Goal: Task Accomplishment & Management: Manage account settings

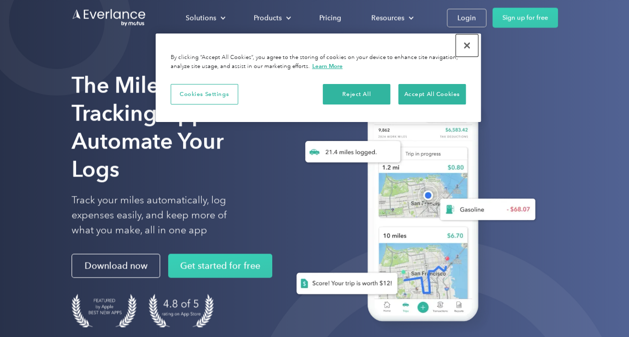
click at [467, 40] on button "Close" at bounding box center [467, 46] width 22 height 22
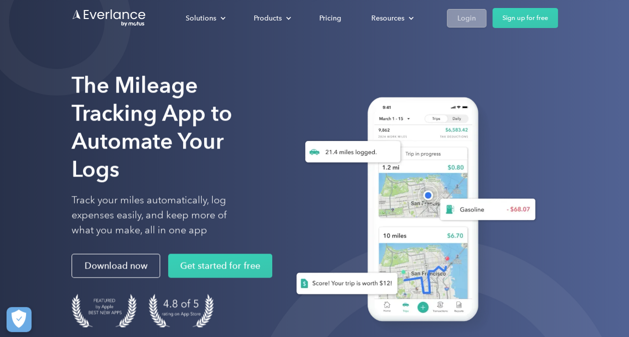
click at [469, 20] on div "Login" at bounding box center [466, 18] width 19 height 13
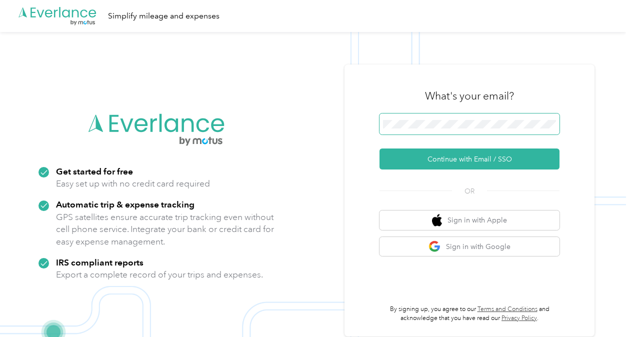
click at [380, 149] on button "Continue with Email / SSO" at bounding box center [470, 159] width 180 height 21
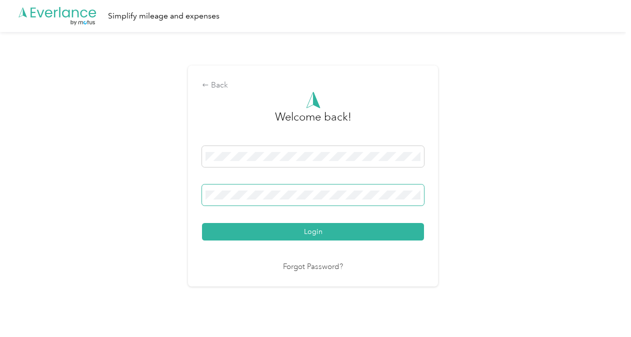
click at [202, 223] on button "Login" at bounding box center [313, 232] width 222 height 18
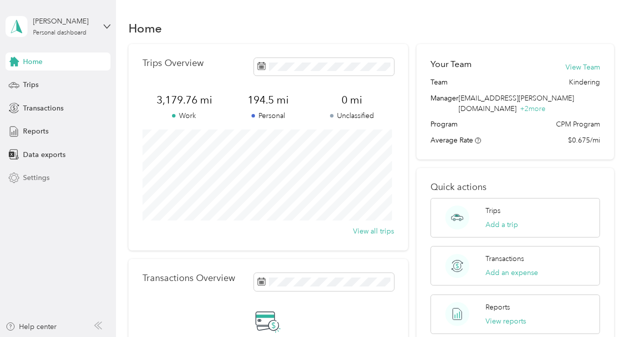
click at [24, 184] on div "Settings" at bounding box center [58, 178] width 105 height 18
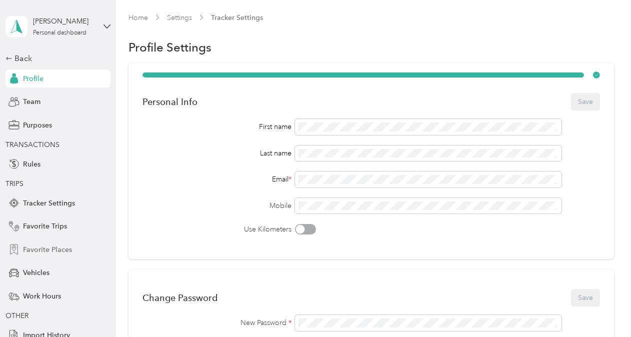
click at [37, 247] on span "Favorite Places" at bounding box center [47, 250] width 49 height 11
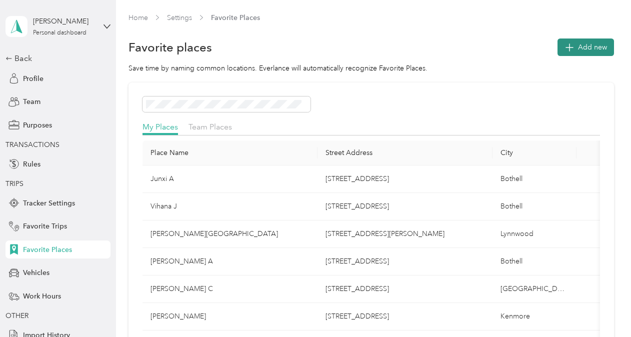
click at [591, 40] on button "Add new" at bounding box center [586, 48] width 57 height 18
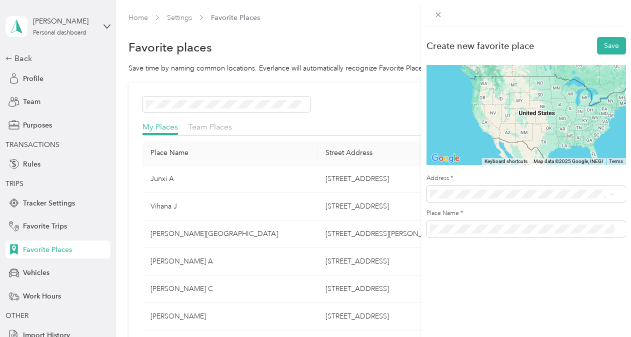
click at [526, 85] on ol "From search results [STREET_ADDRESS][GEOGRAPHIC_DATA][US_STATE][STREET_ADDRESS]…" at bounding box center [523, 100] width 192 height 120
click at [523, 72] on span "[STREET_ADDRESS][US_STATE]" at bounding box center [499, 68] width 100 height 9
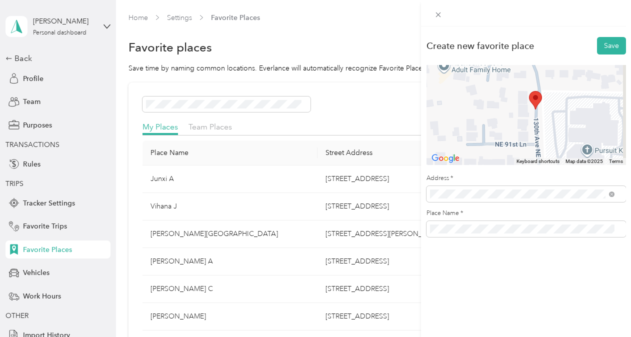
drag, startPoint x: 581, startPoint y: 110, endPoint x: 489, endPoint y: 128, distance: 93.8
click at [489, 128] on div at bounding box center [527, 115] width 200 height 100
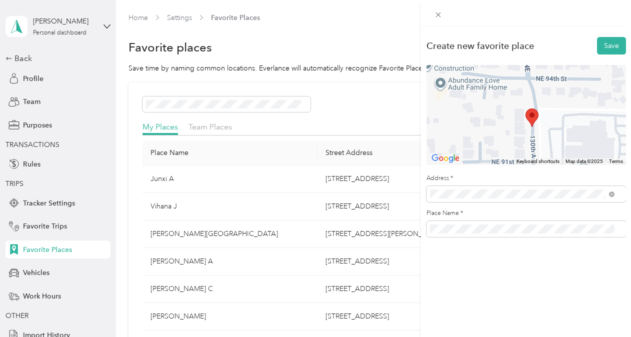
drag, startPoint x: 557, startPoint y: 140, endPoint x: 551, endPoint y: 158, distance: 19.5
click at [551, 158] on div "Keyboard shortcuts Map Data Map data ©2025 Map data ©2025 50 m Click to toggle …" at bounding box center [527, 115] width 200 height 100
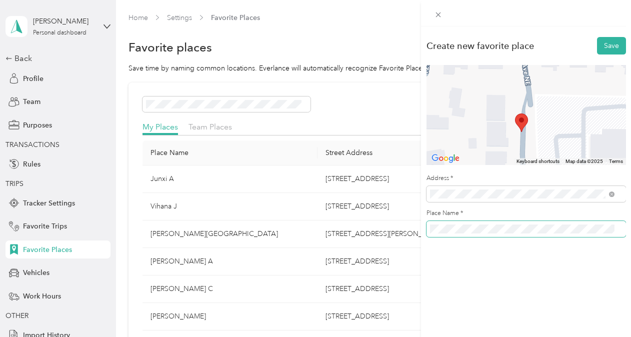
click at [550, 222] on span at bounding box center [527, 229] width 200 height 16
click at [548, 224] on span at bounding box center [527, 229] width 200 height 16
drag, startPoint x: 548, startPoint y: 224, endPoint x: 457, endPoint y: 236, distance: 91.9
click at [457, 236] on span at bounding box center [527, 229] width 200 height 16
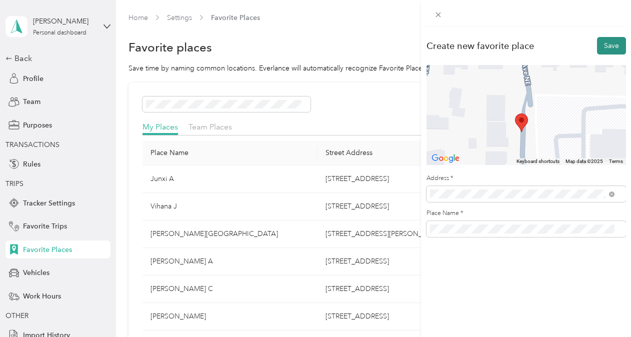
click at [600, 43] on button "Save" at bounding box center [611, 46] width 29 height 18
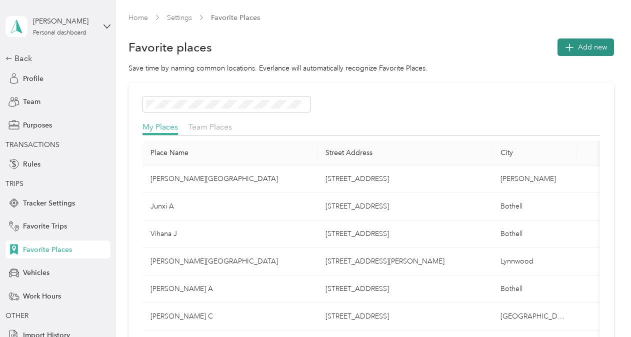
click at [582, 48] on span "Add new" at bounding box center [592, 47] width 29 height 11
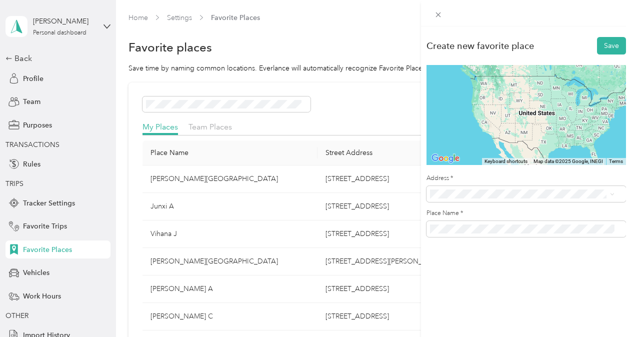
click at [499, 72] on span "[STREET_ADDRESS][US_STATE]" at bounding box center [499, 67] width 100 height 9
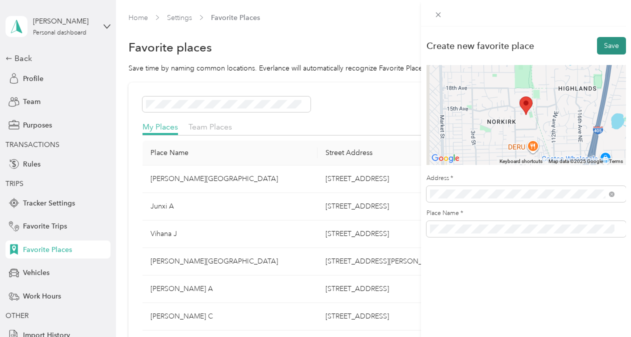
click at [597, 46] on button "Save" at bounding box center [611, 46] width 29 height 18
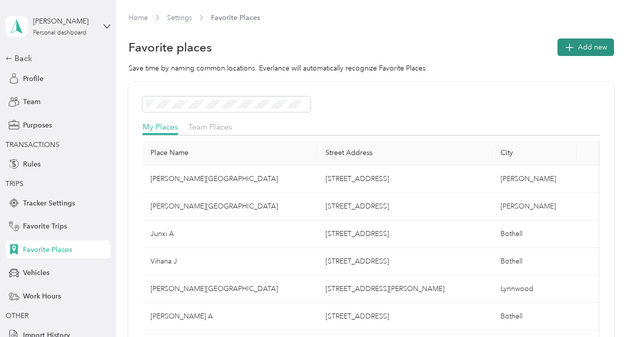
click at [585, 49] on span "Add new" at bounding box center [592, 47] width 29 height 11
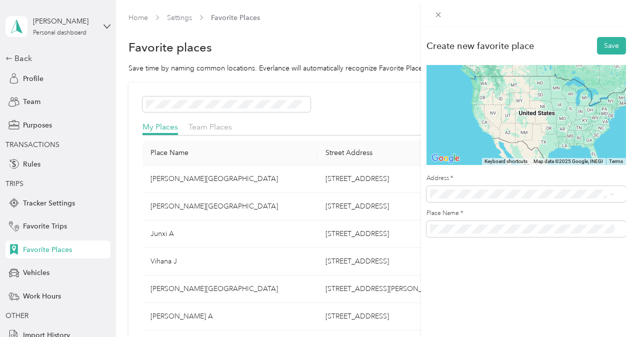
click at [505, 71] on span "[STREET_ADDRESS][US_STATE]" at bounding box center [499, 71] width 100 height 9
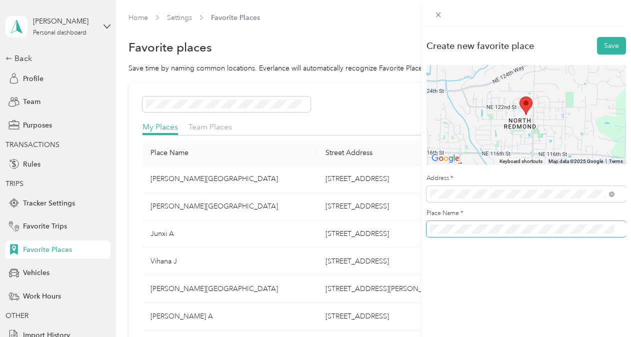
click at [597, 37] on button "Save" at bounding box center [611, 46] width 29 height 18
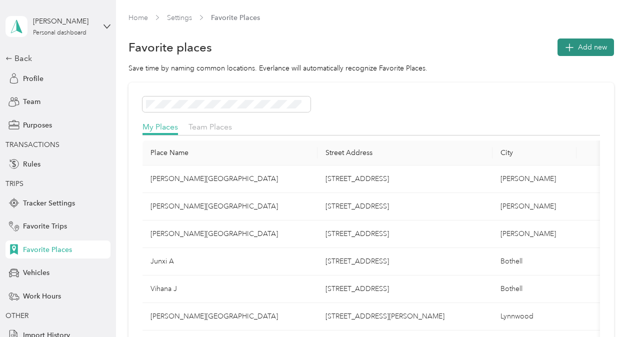
click at [586, 42] on button "Add new" at bounding box center [586, 48] width 57 height 18
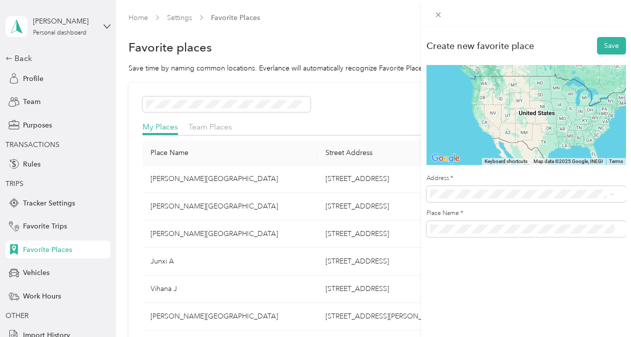
click at [517, 78] on div "[STREET_ADDRESS][US_STATE]" at bounding box center [523, 71] width 178 height 14
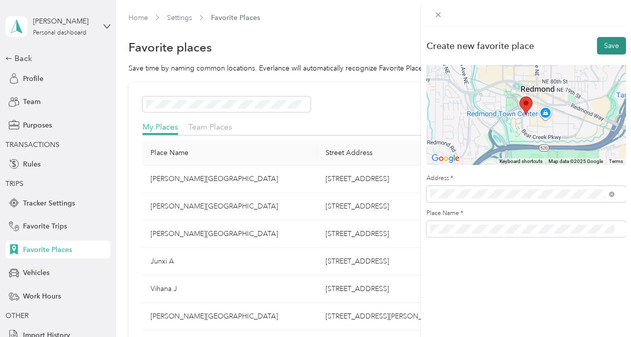
click at [605, 48] on button "Save" at bounding box center [611, 46] width 29 height 18
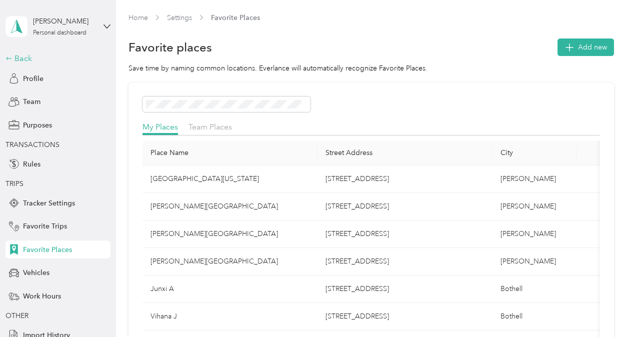
click at [26, 62] on div "Back" at bounding box center [56, 59] width 100 height 12
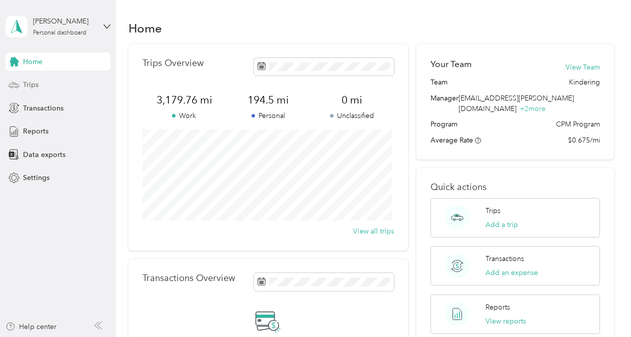
click at [29, 85] on span "Trips" at bounding box center [31, 85] width 16 height 11
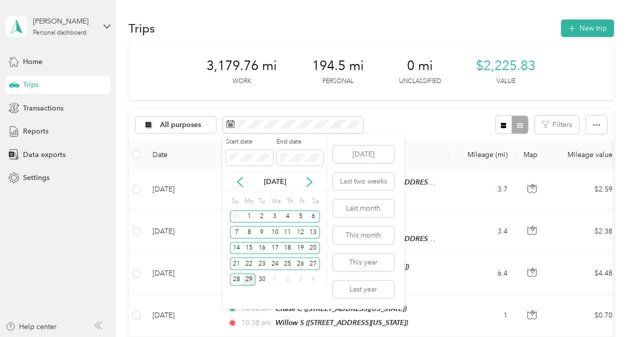
click at [249, 279] on div "29" at bounding box center [249, 280] width 13 height 13
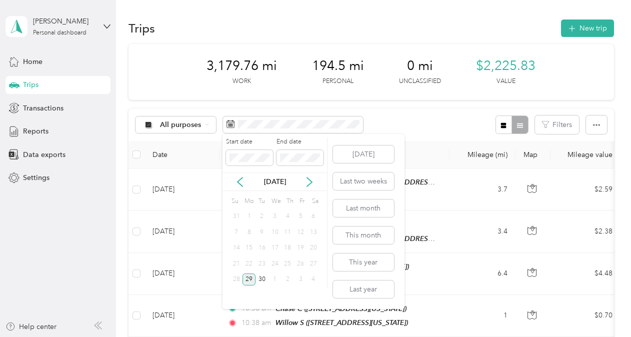
click at [249, 279] on div "29" at bounding box center [249, 280] width 13 height 13
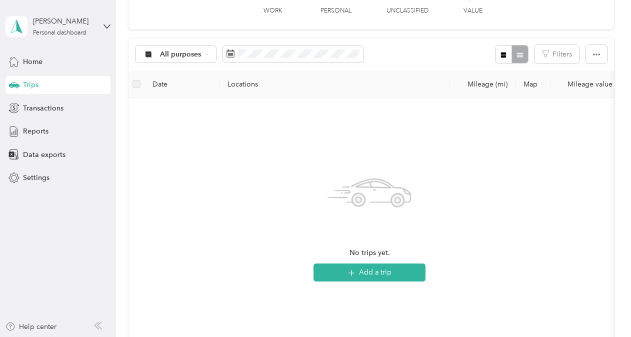
scroll to position [56, 0]
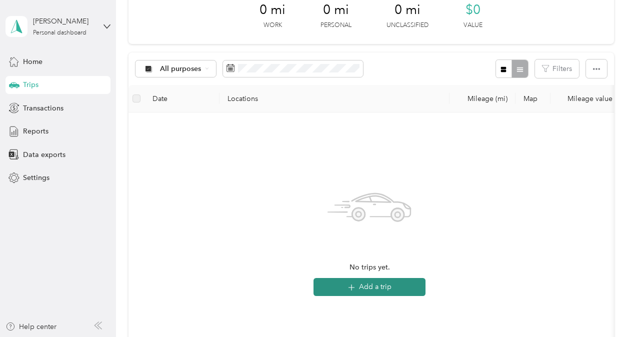
click at [375, 284] on button "Add a trip" at bounding box center [370, 287] width 112 height 18
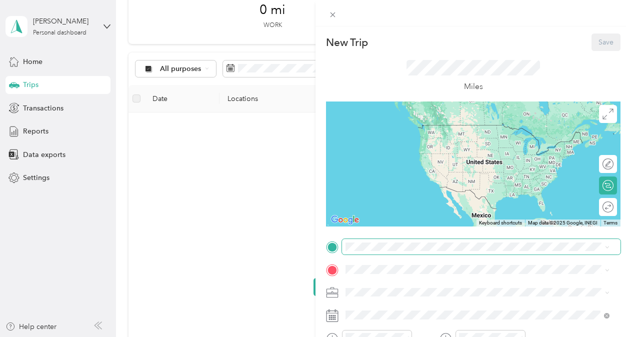
click at [385, 252] on span at bounding box center [481, 247] width 279 height 16
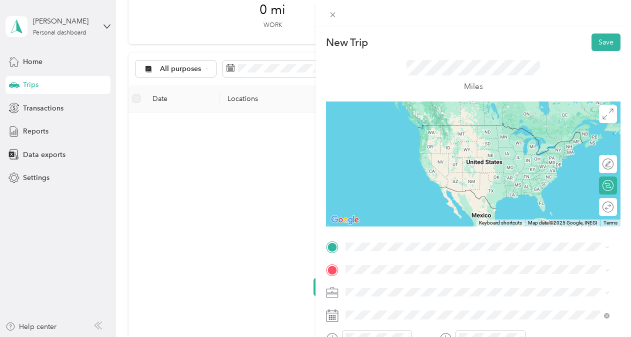
click at [400, 140] on div "Home [STREET_ADDRESS][US_STATE]" at bounding box center [415, 129] width 100 height 21
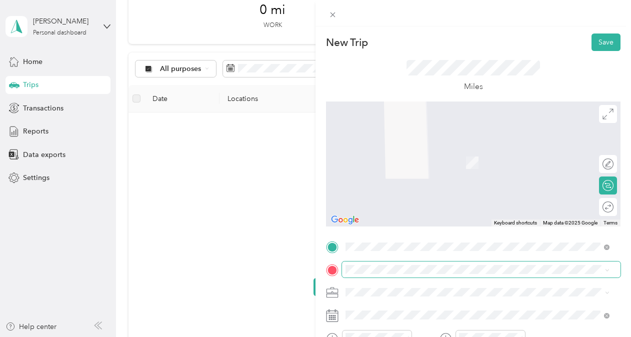
click at [371, 263] on span at bounding box center [481, 270] width 279 height 16
click at [392, 200] on span "[STREET_ADDRESS][US_STATE]" at bounding box center [415, 200] width 100 height 9
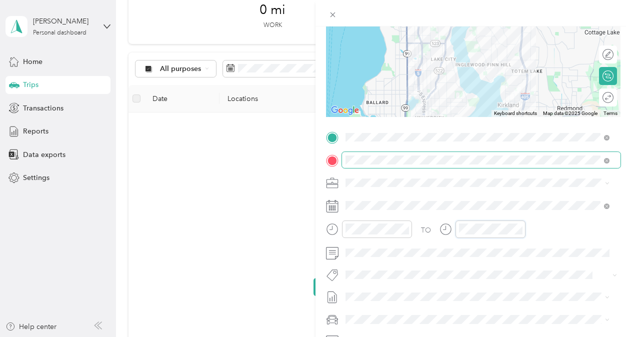
scroll to position [114, 0]
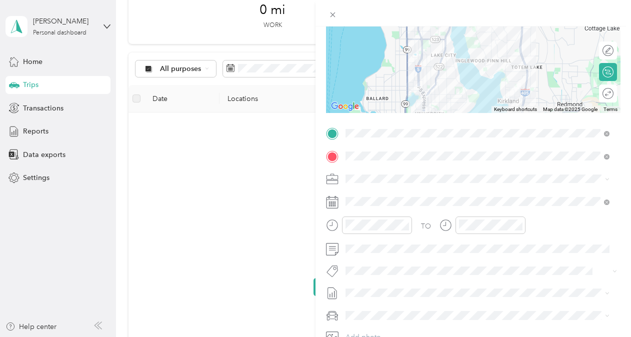
click at [369, 250] on li "Personal" at bounding box center [477, 249] width 271 height 18
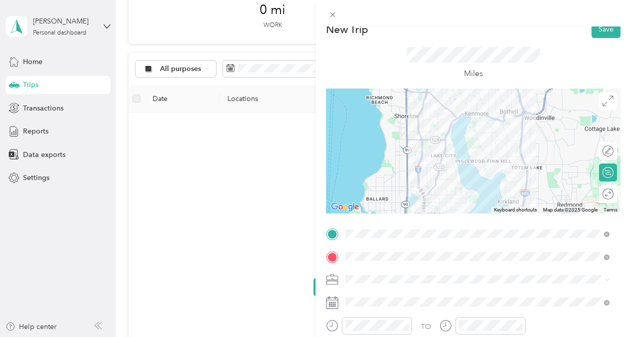
scroll to position [0, 0]
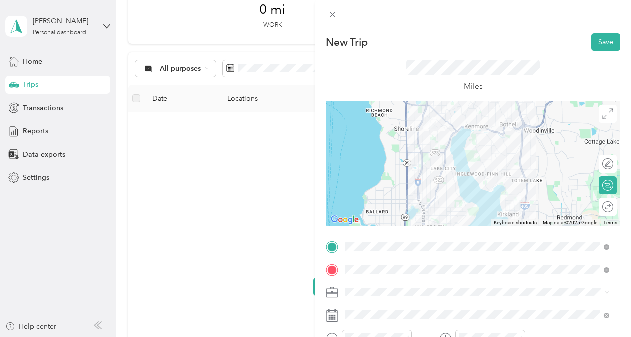
click at [468, 131] on div at bounding box center [473, 164] width 295 height 125
click at [472, 130] on div at bounding box center [473, 164] width 295 height 125
click at [600, 43] on button "Save" at bounding box center [606, 43] width 29 height 18
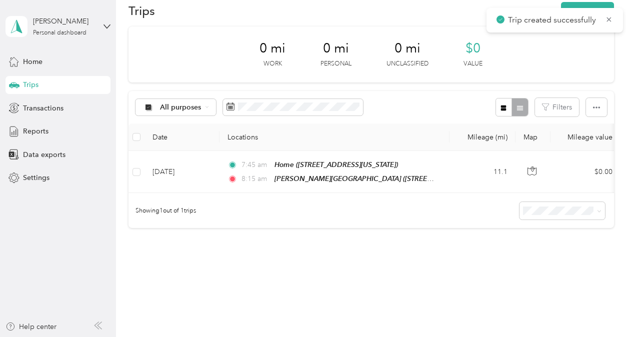
scroll to position [15, 0]
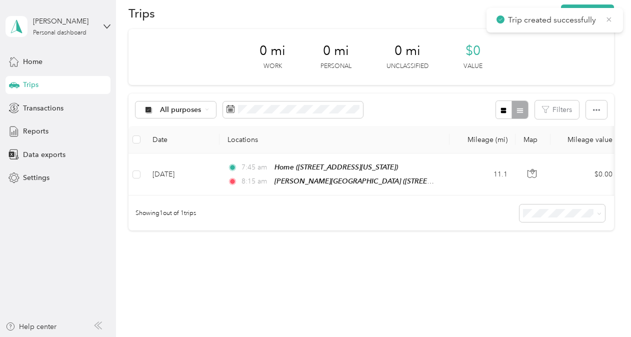
drag, startPoint x: 612, startPoint y: 12, endPoint x: 609, endPoint y: 19, distance: 7.2
click at [609, 19] on div "Trip created successfully" at bounding box center [555, 20] width 137 height 25
click at [609, 19] on icon at bounding box center [609, 19] width 8 height 9
click at [588, 13] on div "Trip created successfully" at bounding box center [555, 20] width 137 height 25
click at [588, 13] on button "New trip" at bounding box center [587, 14] width 53 height 18
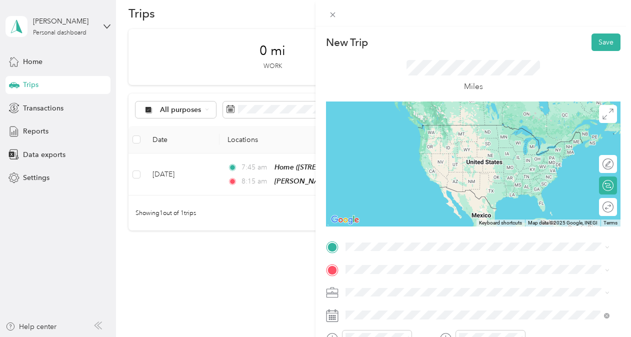
click at [392, 173] on div "[PERSON_NAME][GEOGRAPHIC_DATA] [STREET_ADDRESS][US_STATE]" at bounding box center [432, 171] width 134 height 21
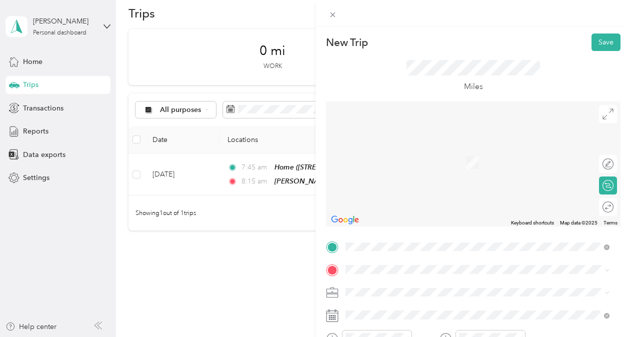
click at [406, 164] on div "[PERSON_NAME][GEOGRAPHIC_DATA] [STREET_ADDRESS][US_STATE]" at bounding box center [432, 155] width 134 height 21
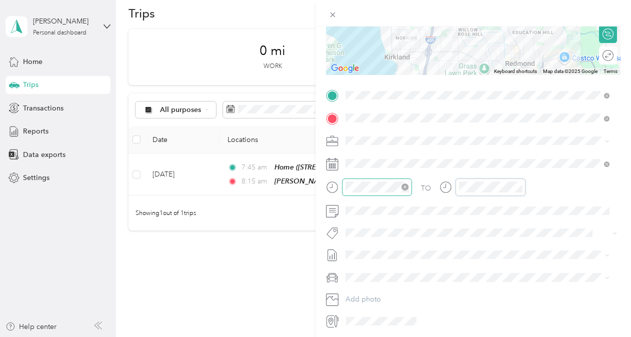
scroll to position [160, 0]
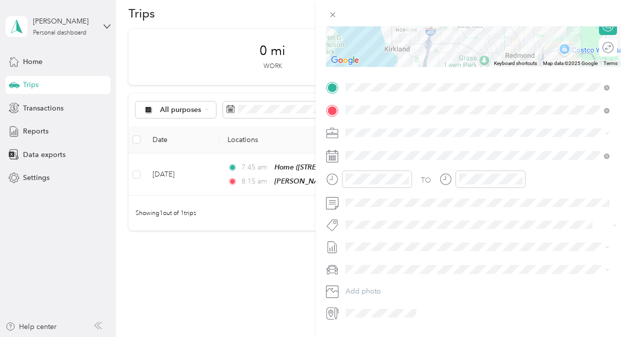
click at [391, 137] on span at bounding box center [481, 133] width 279 height 16
click at [379, 198] on div "Personal" at bounding box center [477, 198] width 257 height 11
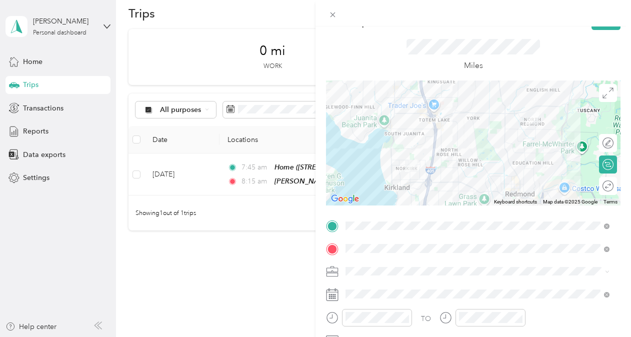
scroll to position [17, 0]
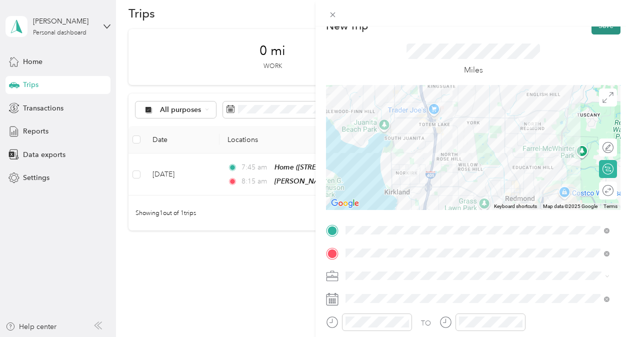
click at [599, 27] on button "Save" at bounding box center [606, 26] width 29 height 18
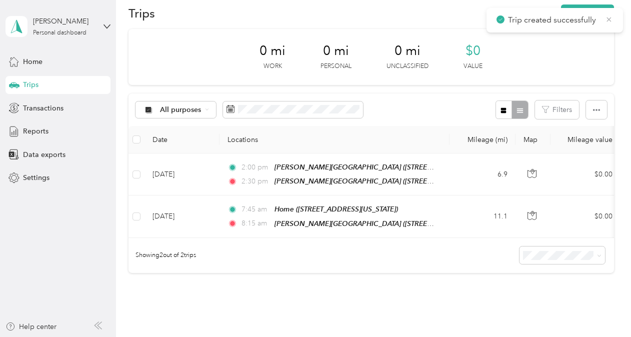
click at [609, 22] on icon at bounding box center [609, 19] width 8 height 9
click at [577, 11] on div "Trip created successfully" at bounding box center [555, 20] width 137 height 25
click at [576, 11] on button "New trip" at bounding box center [587, 14] width 53 height 18
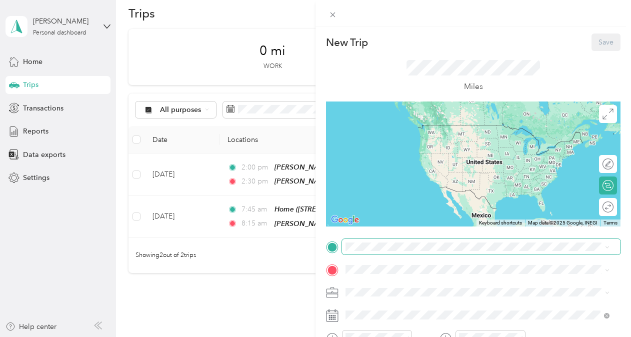
click at [400, 242] on span at bounding box center [481, 247] width 279 height 16
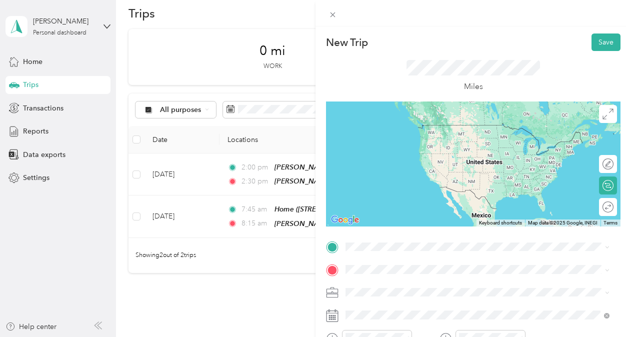
click at [412, 141] on div "[PERSON_NAME][GEOGRAPHIC_DATA] [STREET_ADDRESS][US_STATE]" at bounding box center [432, 130] width 134 height 21
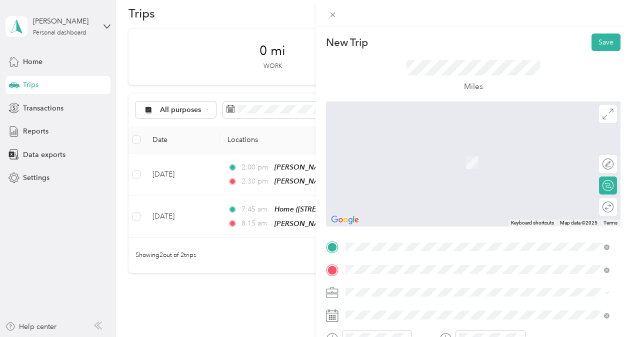
click at [401, 163] on div "Home [STREET_ADDRESS][US_STATE]" at bounding box center [415, 157] width 100 height 21
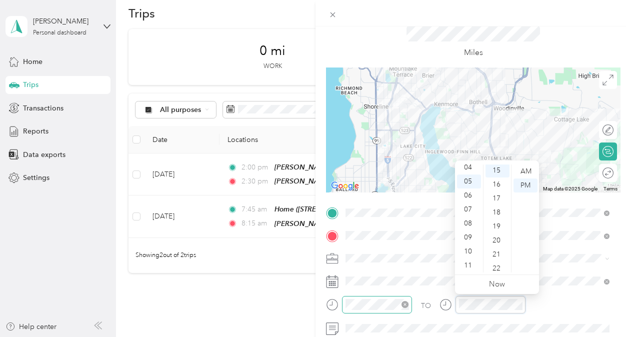
scroll to position [210, 0]
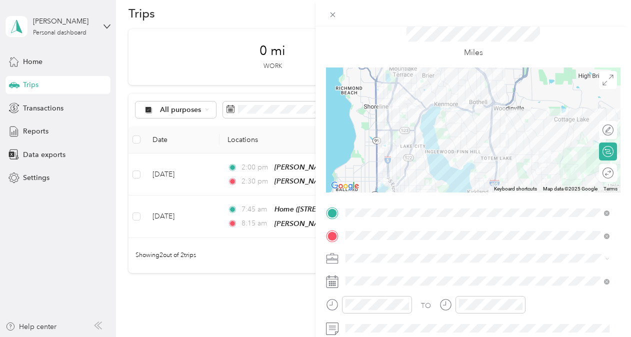
click at [449, 108] on div at bounding box center [473, 130] width 295 height 125
click at [444, 106] on div at bounding box center [473, 130] width 295 height 125
click at [447, 104] on div at bounding box center [473, 130] width 295 height 125
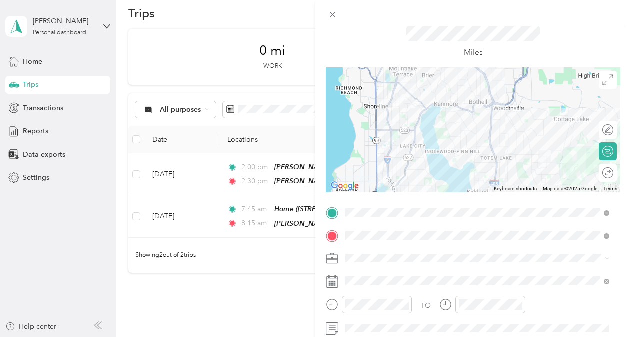
click at [447, 104] on div at bounding box center [473, 130] width 295 height 125
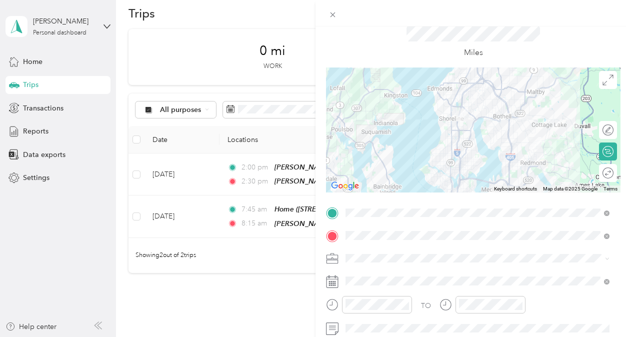
click at [476, 117] on div at bounding box center [473, 130] width 295 height 125
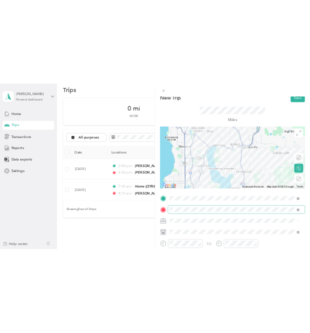
scroll to position [0, 0]
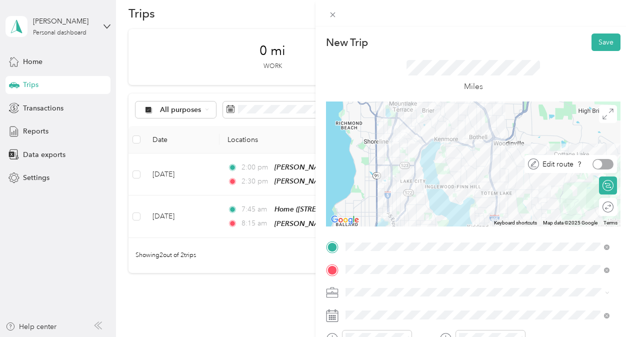
click at [601, 165] on div at bounding box center [603, 164] width 21 height 11
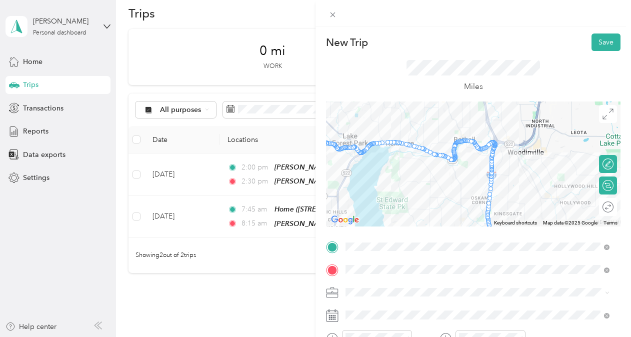
drag, startPoint x: 478, startPoint y: 131, endPoint x: 461, endPoint y: 192, distance: 62.7
click at [461, 192] on div at bounding box center [473, 164] width 295 height 125
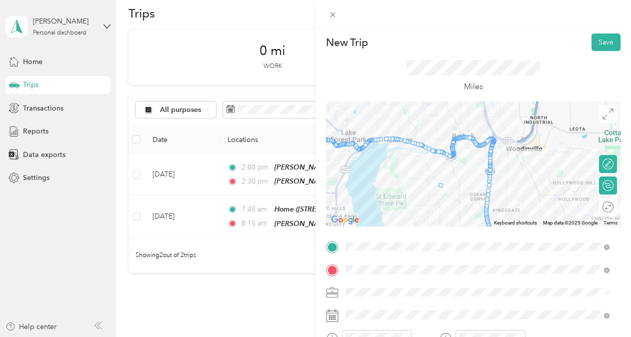
drag, startPoint x: 474, startPoint y: 144, endPoint x: 442, endPoint y: 196, distance: 61.8
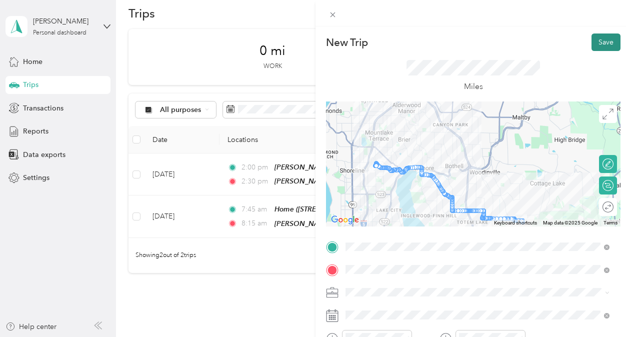
click at [598, 37] on button "Save" at bounding box center [606, 43] width 29 height 18
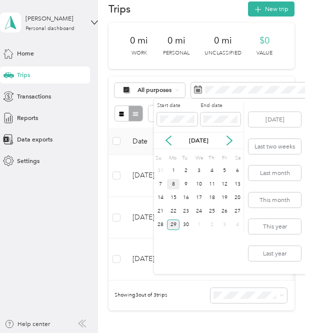
click at [172, 183] on div "8" at bounding box center [173, 184] width 13 height 11
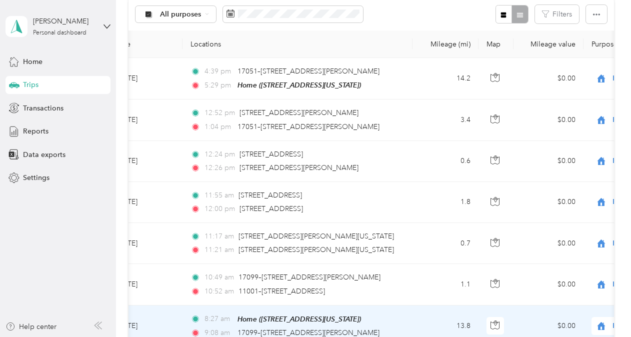
scroll to position [106, 0]
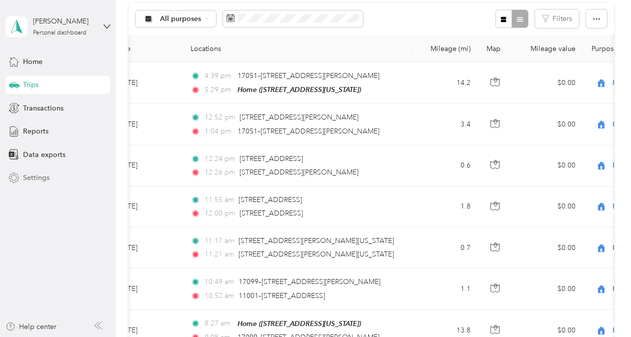
click at [33, 176] on span "Settings" at bounding box center [36, 178] width 27 height 11
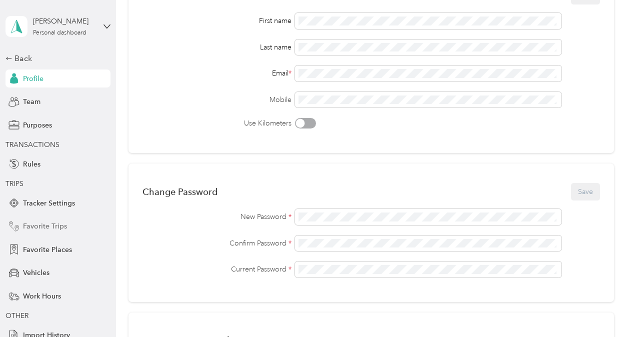
click at [40, 225] on span "Favorite Trips" at bounding box center [45, 226] width 44 height 11
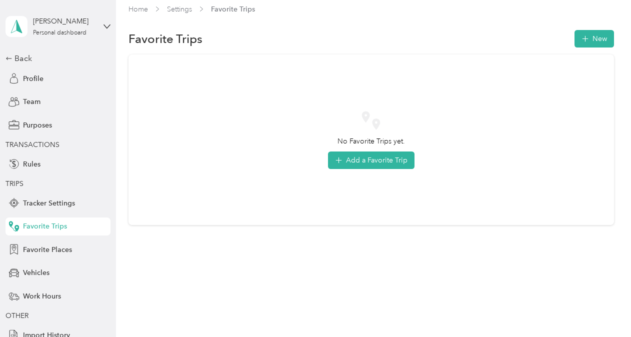
scroll to position [9, 0]
click at [36, 246] on span "Favorite Places" at bounding box center [47, 250] width 49 height 11
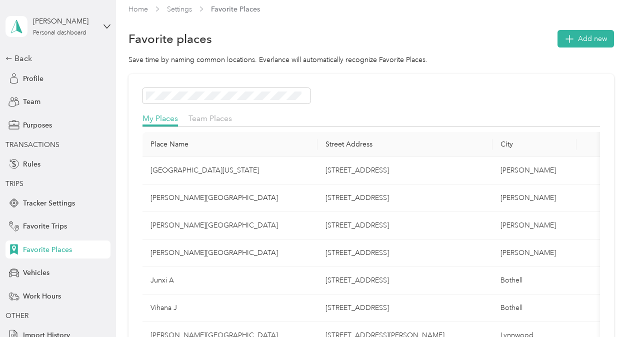
scroll to position [106, 0]
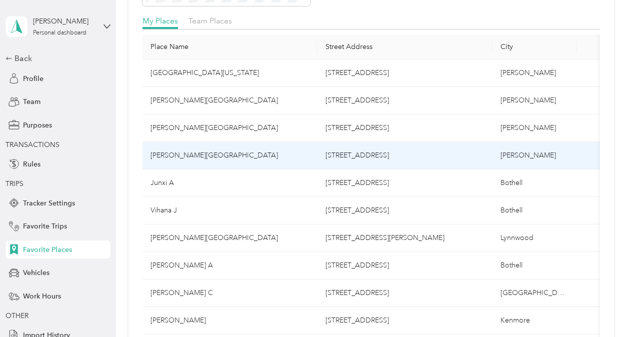
click at [400, 153] on td "[STREET_ADDRESS]" at bounding box center [405, 156] width 175 height 28
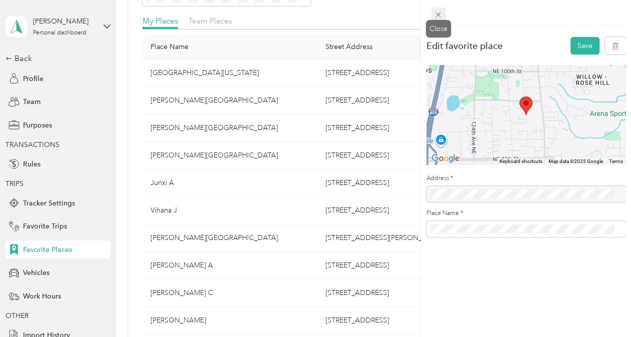
click at [444, 18] on span at bounding box center [439, 15] width 14 height 14
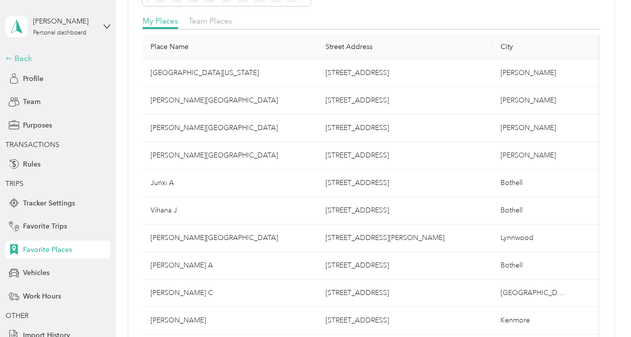
click at [22, 54] on div "Back" at bounding box center [56, 59] width 100 height 12
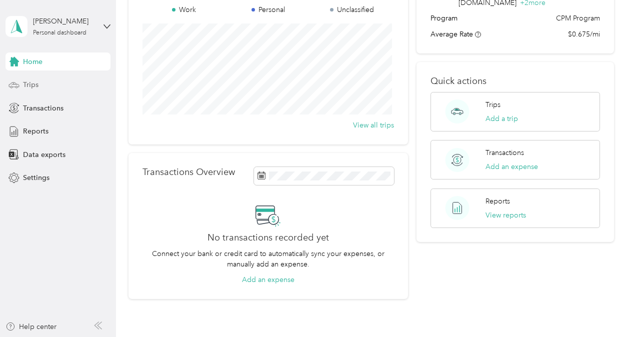
click at [29, 85] on span "Trips" at bounding box center [31, 85] width 16 height 11
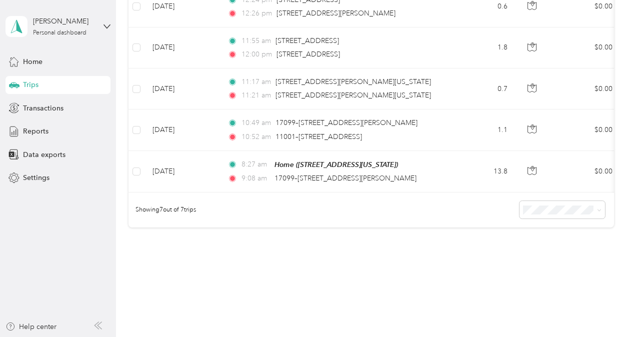
scroll to position [281, 0]
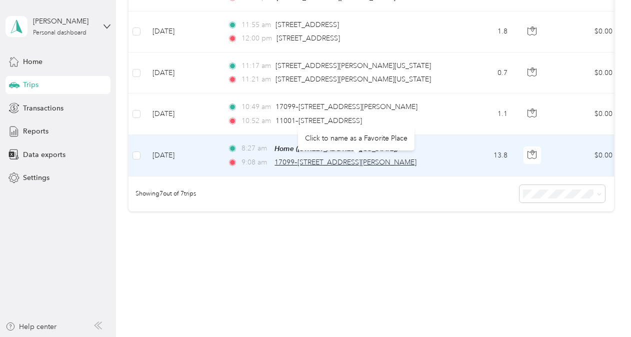
click at [392, 161] on span "17099–[STREET_ADDRESS][PERSON_NAME]" at bounding box center [346, 162] width 142 height 9
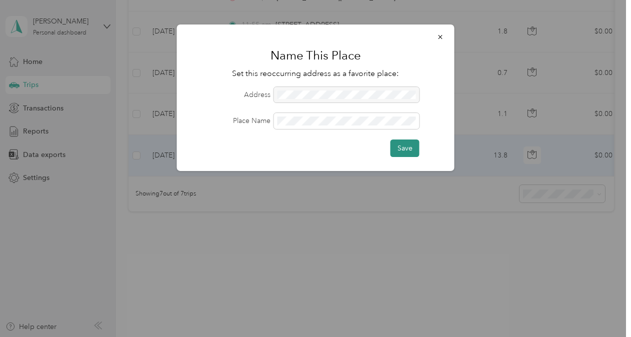
click at [402, 149] on button "Save" at bounding box center [405, 149] width 29 height 18
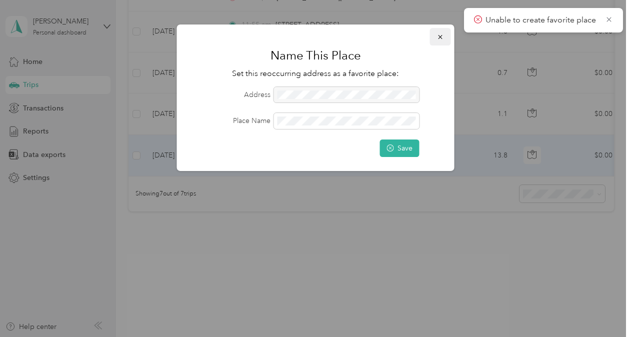
click at [445, 37] on button "button" at bounding box center [440, 37] width 21 height 18
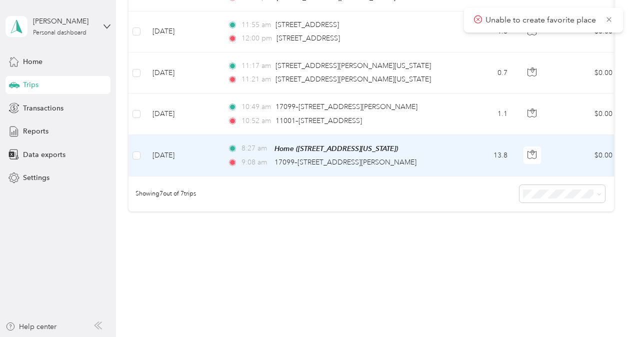
click at [461, 162] on td "13.8" at bounding box center [483, 156] width 66 height 42
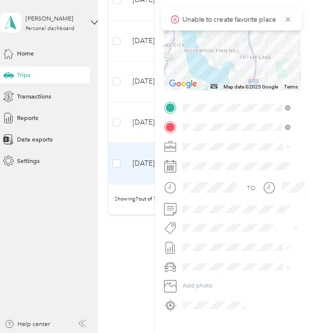
scroll to position [140, 0]
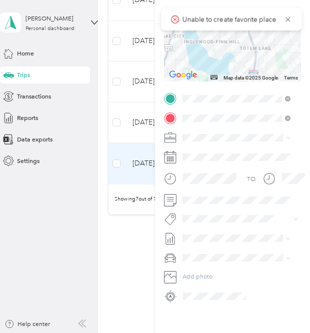
click at [95, 19] on div "Trip details Save This trip cannot be edited because it is either under review,…" at bounding box center [155, 166] width 310 height 333
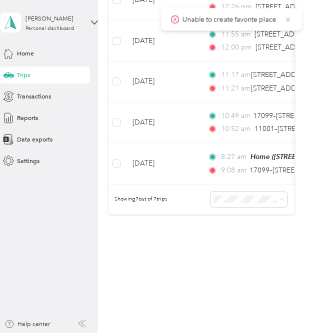
click at [291, 18] on icon at bounding box center [288, 19] width 8 height 9
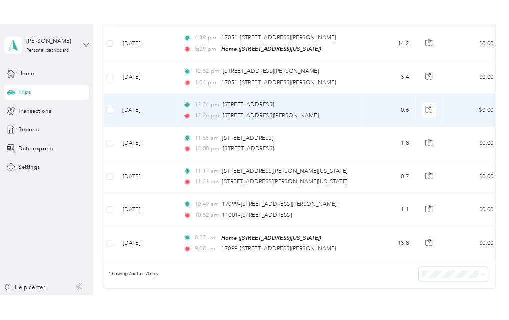
scroll to position [164, 0]
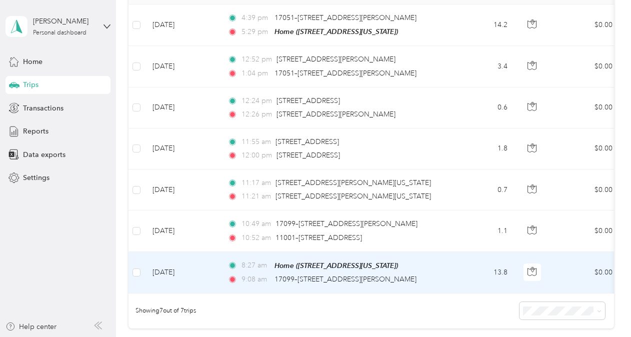
click at [454, 267] on td "13.8" at bounding box center [483, 273] width 66 height 42
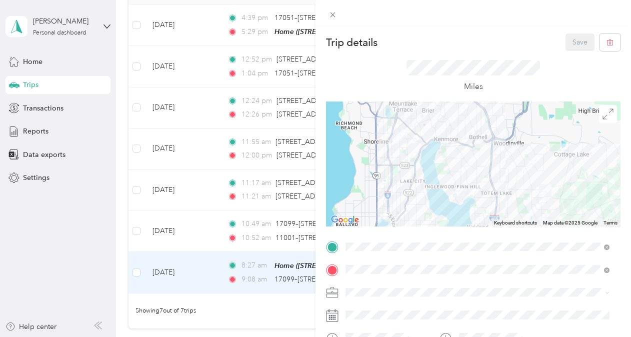
click at [498, 166] on div "[PERSON_NAME][GEOGRAPHIC_DATA] [STREET_ADDRESS][US_STATE]" at bounding box center [432, 155] width 134 height 21
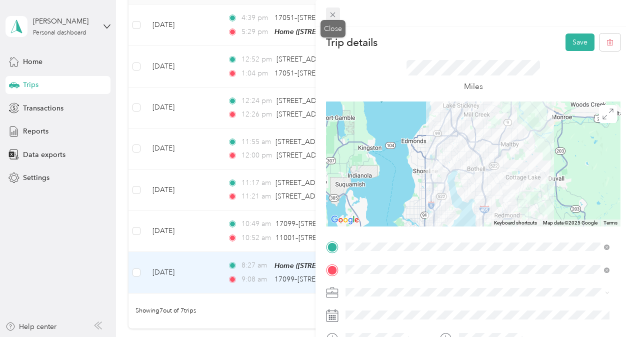
click at [332, 15] on icon at bounding box center [333, 15] width 9 height 9
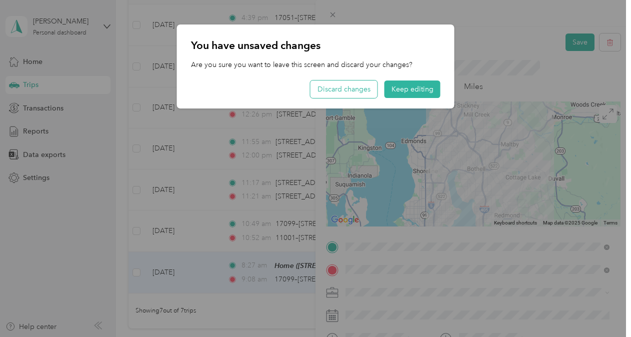
click at [364, 87] on button "Discard changes" at bounding box center [344, 90] width 67 height 18
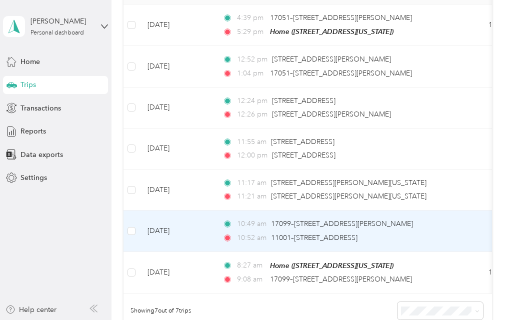
click at [444, 224] on td "10:49 am 17099–[STREET_ADDRESS][PERSON_NAME] 10:52 am 11001–[STREET_ADDRESS]" at bounding box center [330, 231] width 230 height 41
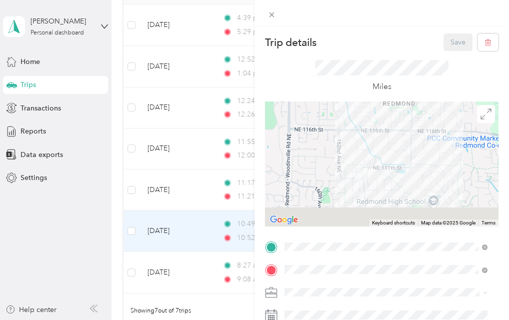
drag, startPoint x: 335, startPoint y: 175, endPoint x: 342, endPoint y: 126, distance: 49.5
click at [342, 126] on div at bounding box center [382, 164] width 234 height 125
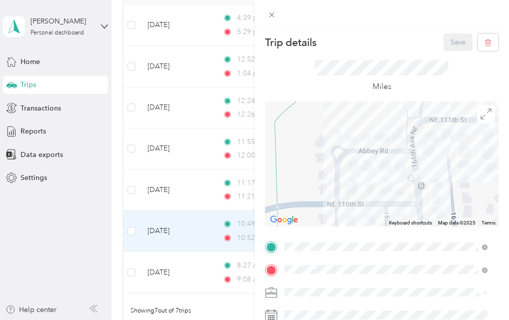
drag, startPoint x: 311, startPoint y: 146, endPoint x: 455, endPoint y: 197, distance: 152.4
click at [455, 197] on div at bounding box center [382, 164] width 234 height 125
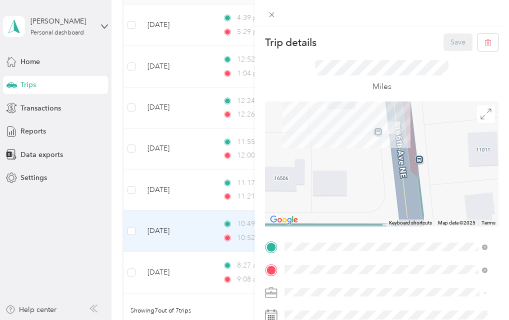
drag, startPoint x: 427, startPoint y: 193, endPoint x: 352, endPoint y: 105, distance: 115.7
click at [352, 105] on div at bounding box center [382, 164] width 234 height 125
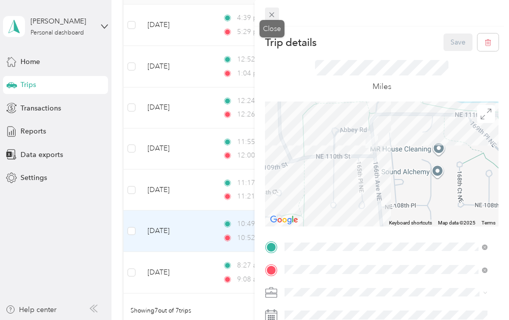
click at [275, 12] on icon at bounding box center [272, 15] width 9 height 9
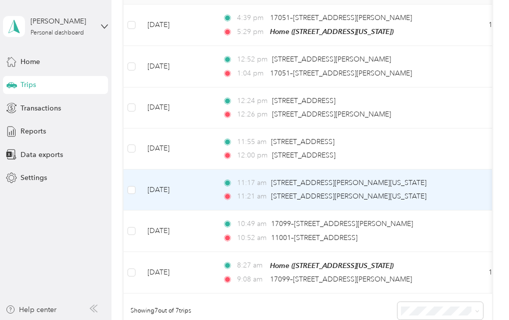
click at [464, 187] on td "0.7" at bounding box center [478, 190] width 66 height 41
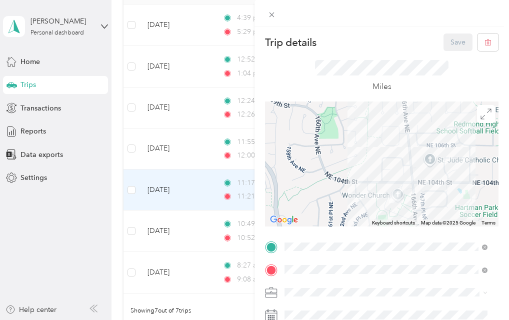
drag, startPoint x: 353, startPoint y: 176, endPoint x: 376, endPoint y: 175, distance: 23.5
click at [376, 175] on div at bounding box center [382, 164] width 234 height 125
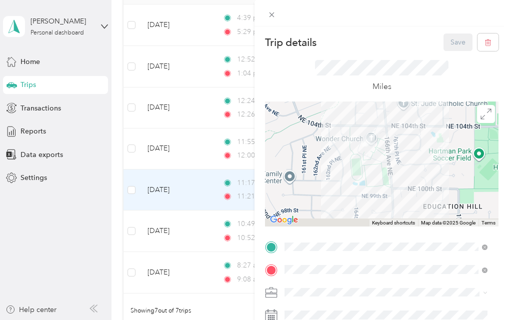
drag, startPoint x: 415, startPoint y: 207, endPoint x: 347, endPoint y: 141, distance: 94.8
click at [347, 141] on div at bounding box center [382, 164] width 234 height 125
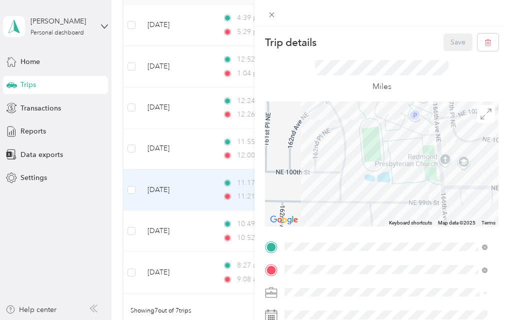
drag, startPoint x: 405, startPoint y: 189, endPoint x: 365, endPoint y: 120, distance: 79.8
click at [365, 120] on div at bounding box center [382, 164] width 234 height 125
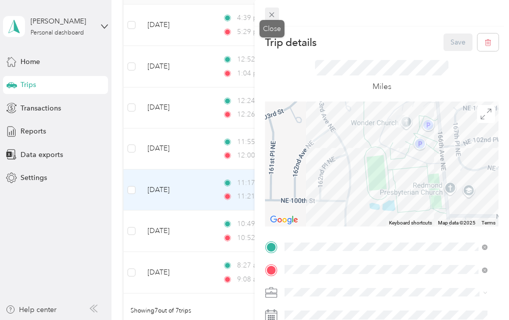
click at [272, 12] on icon at bounding box center [272, 15] width 9 height 9
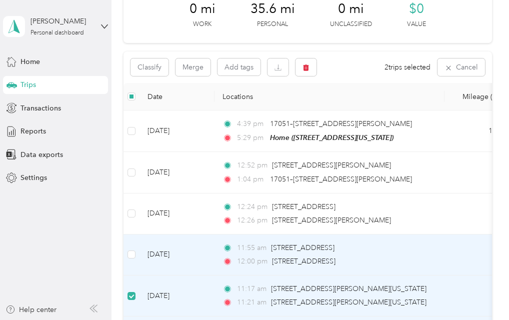
scroll to position [53, 0]
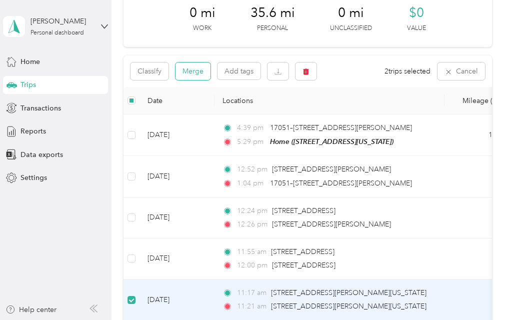
click at [187, 66] on button "Merge" at bounding box center [193, 72] width 35 height 18
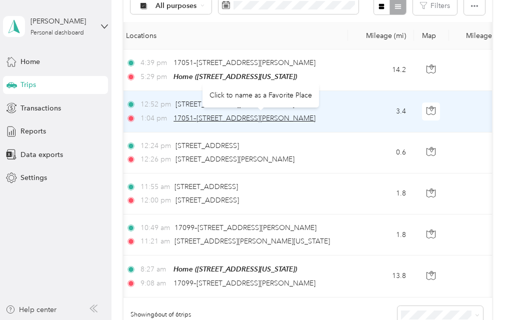
scroll to position [0, 88]
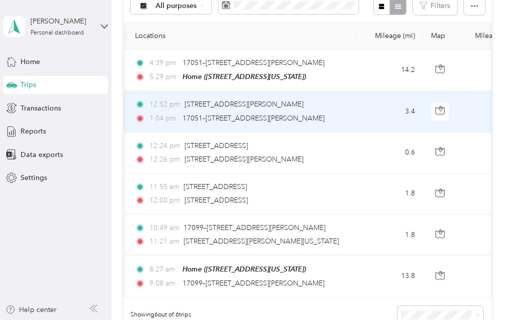
click at [370, 121] on td "3.4" at bounding box center [390, 111] width 66 height 41
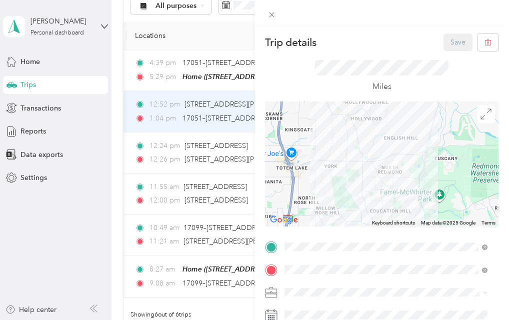
drag, startPoint x: 396, startPoint y: 132, endPoint x: 395, endPoint y: 172, distance: 40.0
click at [395, 172] on img at bounding box center [392, 166] width 21 height 21
click at [395, 172] on img at bounding box center [391, 165] width 21 height 21
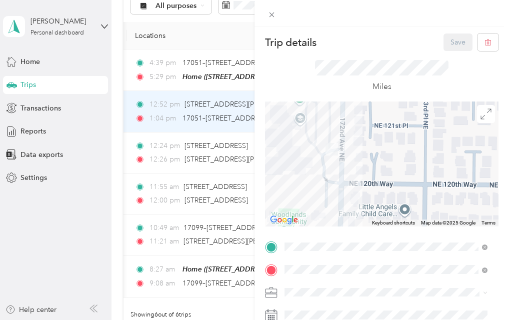
drag, startPoint x: 360, startPoint y: 181, endPoint x: 386, endPoint y: 211, distance: 39.7
click at [386, 211] on div at bounding box center [382, 164] width 234 height 125
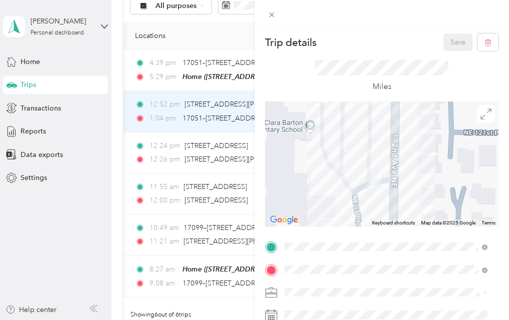
drag, startPoint x: 314, startPoint y: 143, endPoint x: 397, endPoint y: 141, distance: 82.5
click at [397, 141] on div at bounding box center [382, 164] width 234 height 125
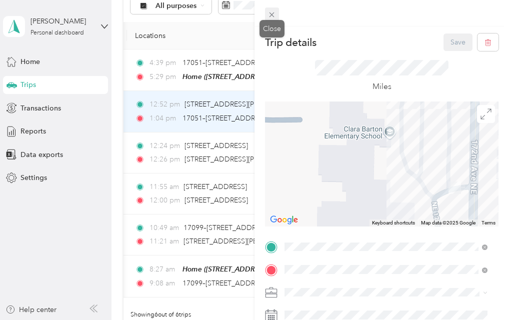
click at [270, 13] on icon at bounding box center [272, 15] width 5 height 5
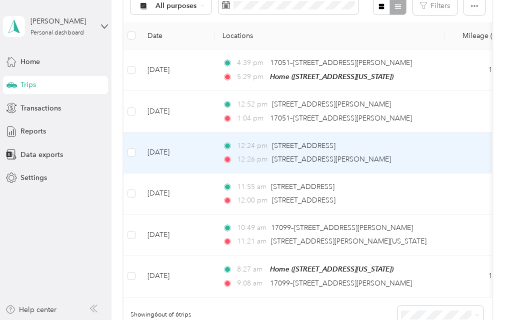
click at [127, 148] on td at bounding box center [132, 153] width 16 height 41
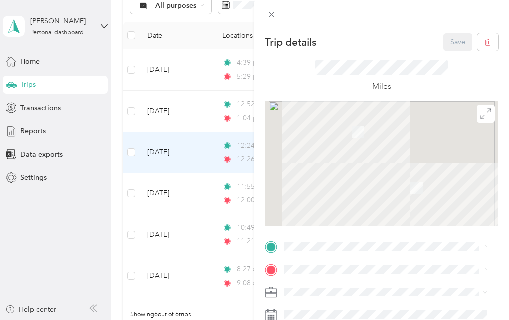
click at [128, 148] on div "Trip details Save This trip cannot be edited because it is either under review,…" at bounding box center [254, 160] width 509 height 320
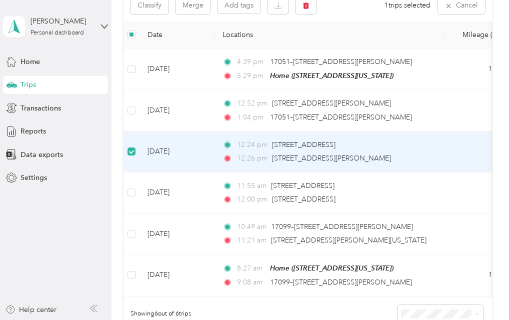
scroll to position [119, 0]
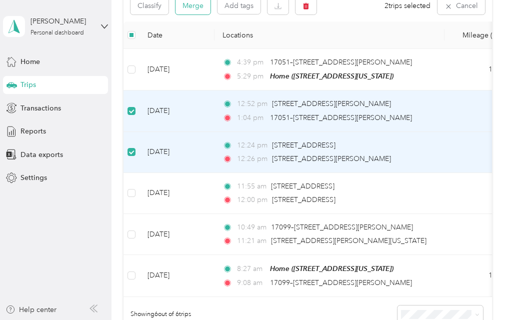
click at [189, 3] on button "Merge" at bounding box center [193, 6] width 35 height 18
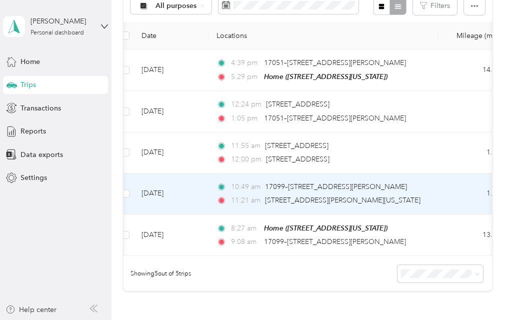
scroll to position [0, 0]
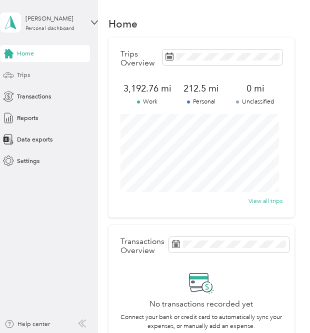
click at [21, 76] on span "Trips" at bounding box center [23, 75] width 13 height 9
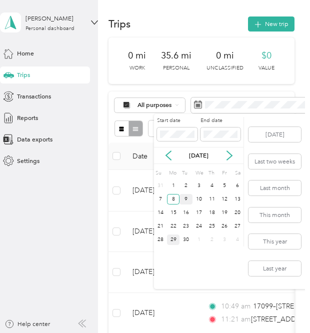
click at [189, 202] on div "9" at bounding box center [186, 199] width 13 height 11
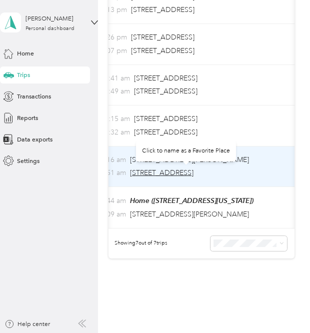
scroll to position [0, 125]
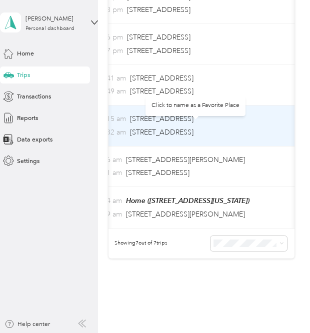
click at [267, 114] on td "11:15 am [STREET_ADDRESS] 11:32 am [STREET_ADDRESS]" at bounding box center [190, 126] width 230 height 41
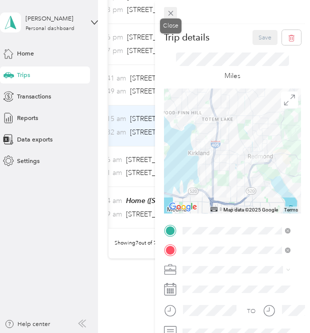
click at [171, 18] on span at bounding box center [170, 13] width 13 height 12
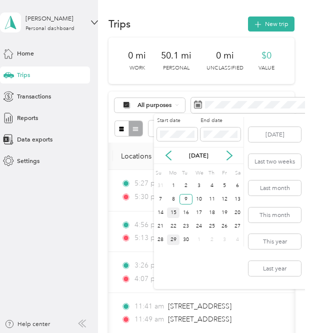
click at [172, 215] on div "15" at bounding box center [173, 213] width 13 height 11
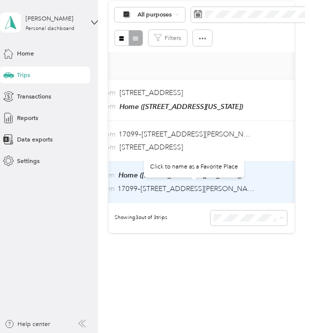
scroll to position [0, 125]
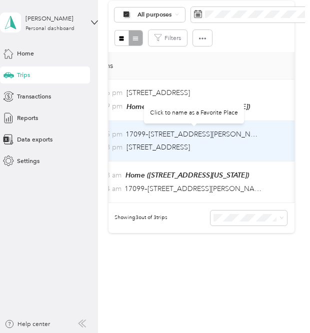
click at [256, 137] on div "17099–[STREET_ADDRESS][PERSON_NAME]" at bounding box center [194, 134] width 137 height 11
click at [268, 146] on td "1:05 pm 17099–[STREET_ADDRESS][PERSON_NAME] 1:28 pm [STREET_ADDRESS]" at bounding box center [190, 141] width 230 height 41
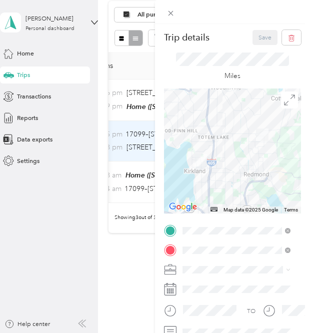
click at [195, 182] on div at bounding box center [232, 151] width 137 height 125
click at [224, 156] on div at bounding box center [232, 151] width 137 height 125
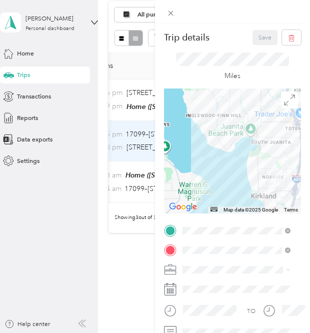
drag, startPoint x: 185, startPoint y: 178, endPoint x: 294, endPoint y: 187, distance: 109.4
click at [294, 187] on form "Trip details Save This trip cannot be edited because it is either under review,…" at bounding box center [232, 232] width 155 height 405
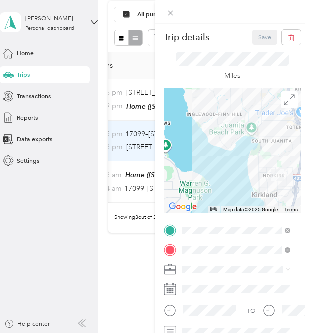
click at [263, 173] on div at bounding box center [232, 151] width 137 height 125
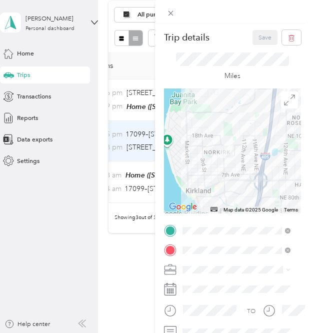
drag, startPoint x: 267, startPoint y: 168, endPoint x: 198, endPoint y: 142, distance: 73.9
click at [198, 142] on div at bounding box center [232, 151] width 137 height 125
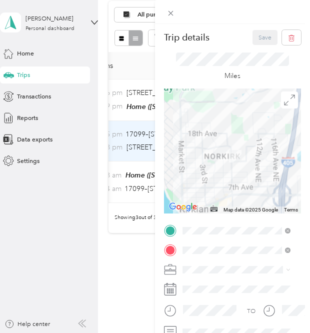
click at [198, 142] on div at bounding box center [232, 151] width 137 height 125
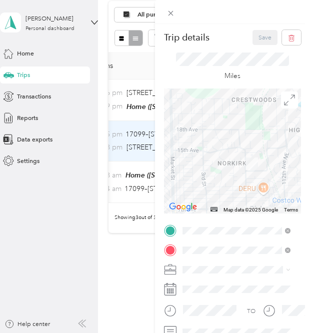
click at [198, 142] on div at bounding box center [232, 151] width 137 height 125
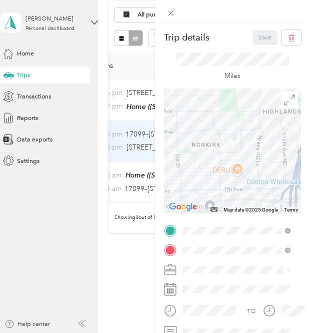
drag, startPoint x: 234, startPoint y: 158, endPoint x: 194, endPoint y: 127, distance: 50.3
click at [194, 127] on div at bounding box center [232, 151] width 137 height 125
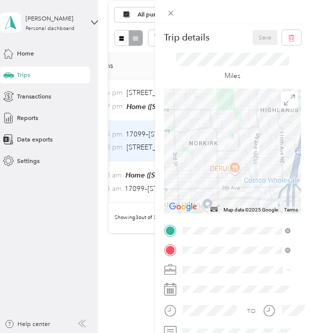
click at [194, 127] on div at bounding box center [232, 151] width 137 height 125
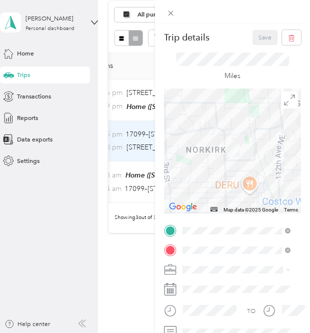
click at [194, 127] on div at bounding box center [232, 151] width 137 height 125
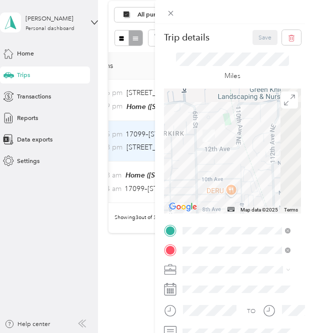
drag, startPoint x: 226, startPoint y: 145, endPoint x: 178, endPoint y: 114, distance: 57.2
click at [178, 114] on div at bounding box center [232, 151] width 137 height 125
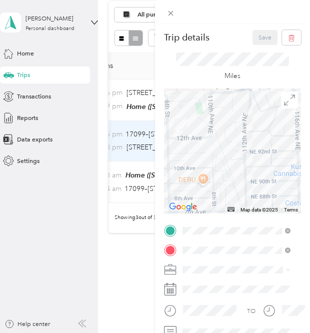
click at [196, 128] on div at bounding box center [232, 151] width 137 height 125
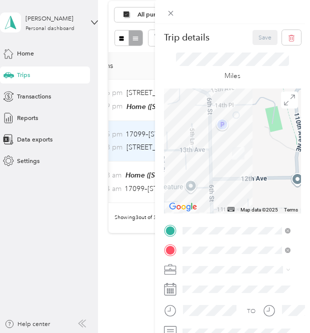
drag, startPoint x: 186, startPoint y: 132, endPoint x: 271, endPoint y: 168, distance: 91.9
click at [271, 168] on div at bounding box center [232, 151] width 137 height 125
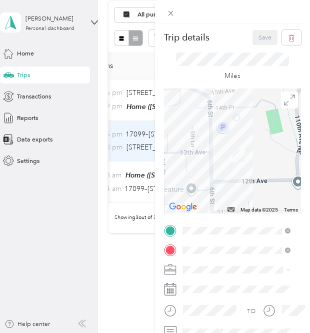
click at [217, 127] on div at bounding box center [232, 151] width 137 height 125
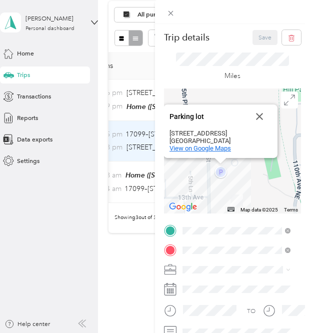
drag, startPoint x: 286, startPoint y: 146, endPoint x: 261, endPoint y: 153, distance: 26.6
click at [261, 153] on div "Parking [GEOGRAPHIC_DATA] lot [STREET_ADDRESS] View on Google Maps" at bounding box center [232, 151] width 137 height 125
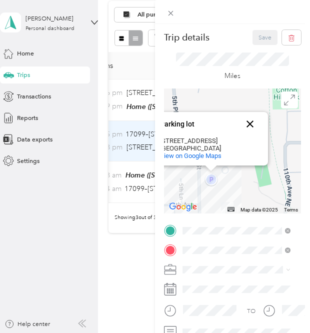
click at [245, 118] on button "Close" at bounding box center [250, 124] width 24 height 24
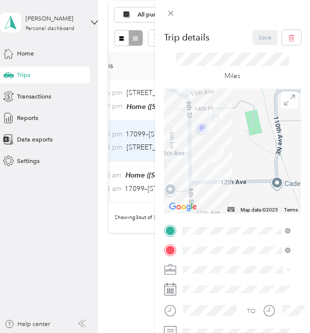
drag, startPoint x: 240, startPoint y: 169, endPoint x: 226, endPoint y: 94, distance: 76.3
click at [226, 94] on div at bounding box center [232, 151] width 137 height 125
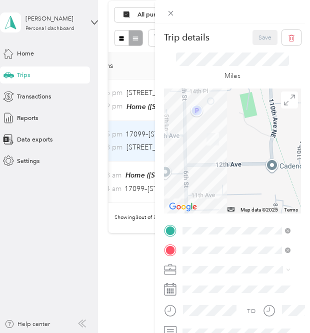
click at [227, 122] on div at bounding box center [232, 151] width 137 height 125
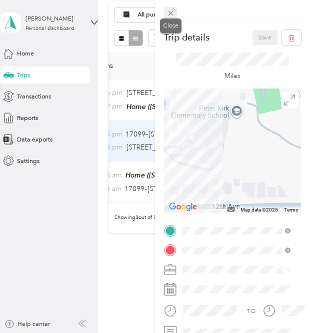
click at [171, 13] on icon at bounding box center [171, 13] width 9 height 9
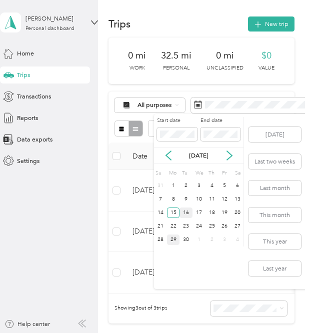
click at [188, 217] on div "16" at bounding box center [186, 213] width 13 height 11
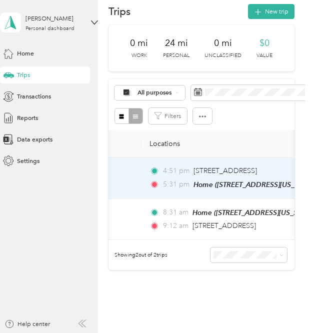
scroll to position [0, 58]
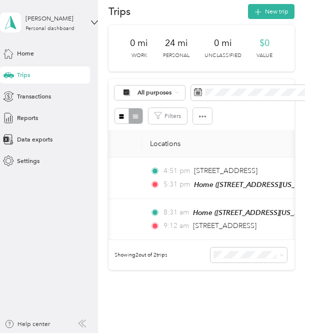
drag, startPoint x: 223, startPoint y: 87, endPoint x: 216, endPoint y: 107, distance: 21.2
click at [216, 107] on div "All purposes Filters" at bounding box center [202, 104] width 186 height 51
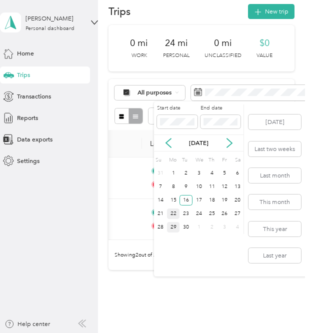
click at [175, 216] on div "22" at bounding box center [173, 214] width 13 height 11
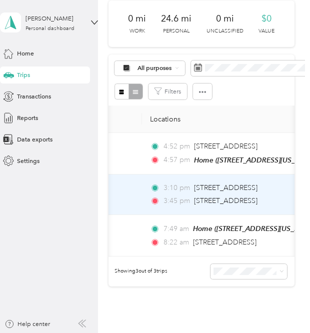
scroll to position [39, 0]
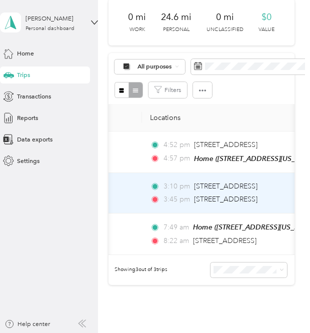
click at [209, 204] on td "3:10 pm [STREET_ADDRESS] 3:45 pm [STREET_ADDRESS]" at bounding box center [257, 193] width 230 height 41
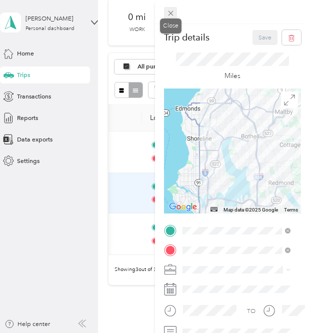
click at [169, 16] on icon at bounding box center [171, 13] width 9 height 9
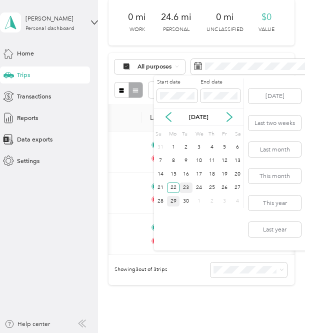
click at [188, 191] on div "23" at bounding box center [186, 188] width 13 height 11
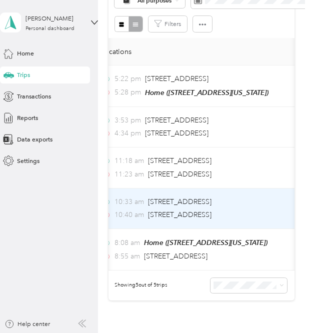
scroll to position [0, 107]
click at [280, 213] on div "10:40 am [STREET_ADDRESS]" at bounding box center [191, 215] width 180 height 11
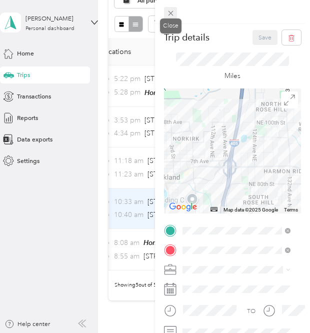
click at [169, 15] on icon at bounding box center [171, 13] width 9 height 9
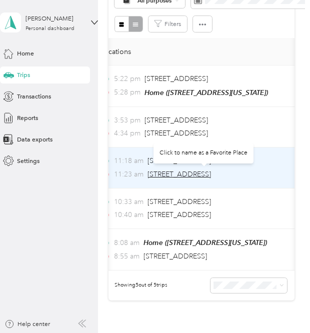
click at [211, 174] on span "[STREET_ADDRESS]" at bounding box center [180, 174] width 64 height 9
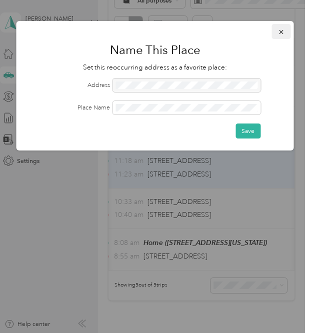
click at [285, 30] on icon "button" at bounding box center [281, 32] width 7 height 7
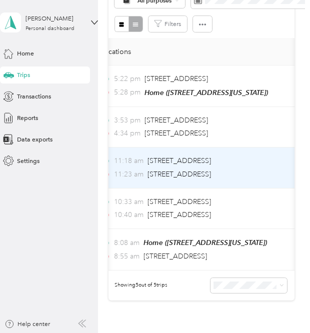
click at [272, 159] on div "11:18 am [STREET_ADDRESS]" at bounding box center [191, 161] width 180 height 11
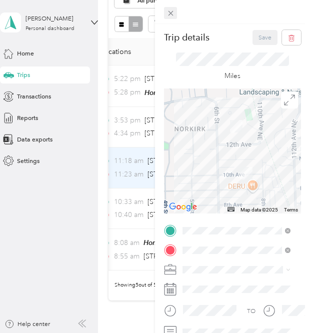
click at [173, 14] on icon at bounding box center [171, 13] width 9 height 9
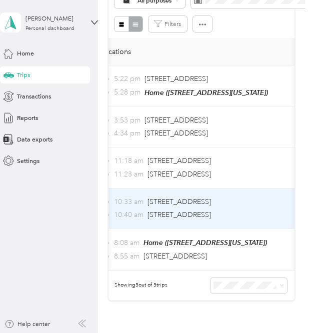
click at [283, 214] on td "10:33 am [STREET_ADDRESS] 10:40 am [STREET_ADDRESS]" at bounding box center [208, 209] width 230 height 41
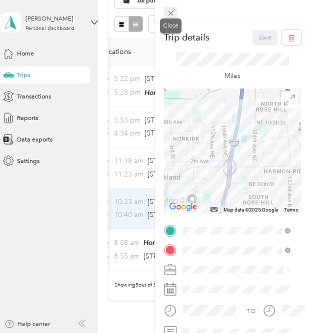
click at [169, 15] on icon at bounding box center [170, 13] width 5 height 5
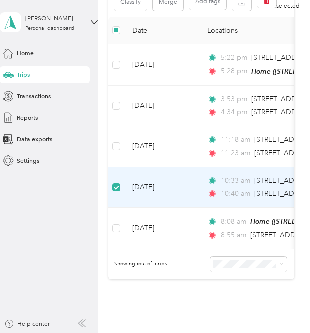
scroll to position [84, 0]
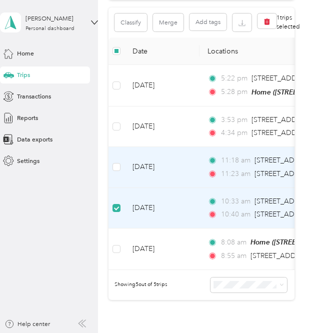
click at [115, 160] on td at bounding box center [117, 167] width 16 height 41
click at [171, 23] on button "Merge" at bounding box center [168, 23] width 31 height 18
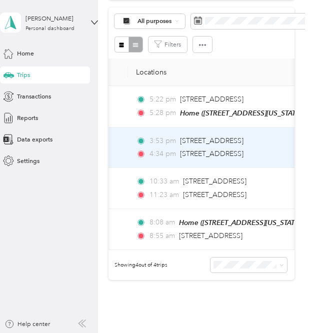
scroll to position [0, 71]
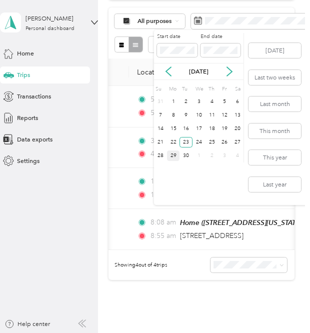
click at [173, 153] on div "29" at bounding box center [173, 156] width 13 height 11
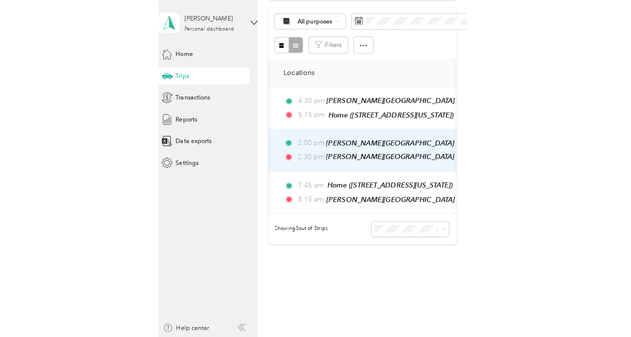
scroll to position [0, 83]
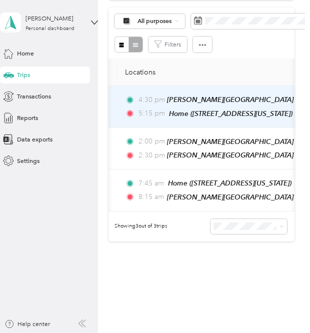
click at [213, 93] on td "4:30 pm [PERSON_NAME][GEOGRAPHIC_DATA] ([STREET_ADDRESS][US_STATE]) 5:15 pm Hom…" at bounding box center [232, 107] width 230 height 42
click at [213, 333] on div at bounding box center [152, 333] width 305 height 0
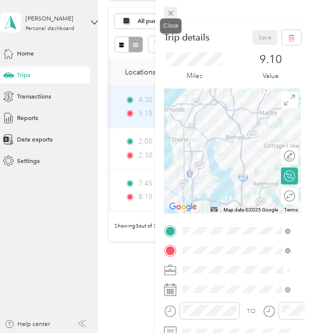
click at [172, 15] on icon at bounding box center [171, 13] width 9 height 9
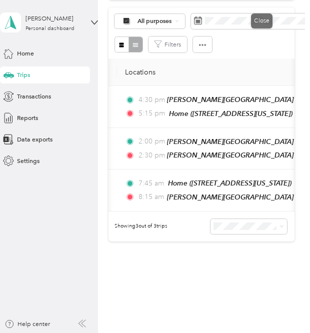
click at [172, 15] on div "All purposes" at bounding box center [150, 21] width 71 height 15
click at [204, 42] on icon "button" at bounding box center [202, 45] width 7 height 7
click at [231, 47] on div "Filters" at bounding box center [202, 45] width 174 height 16
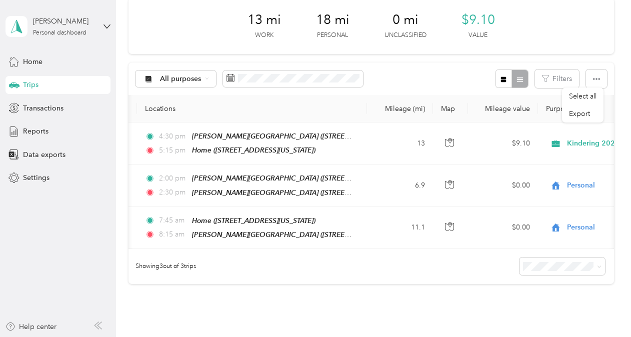
scroll to position [45, 0]
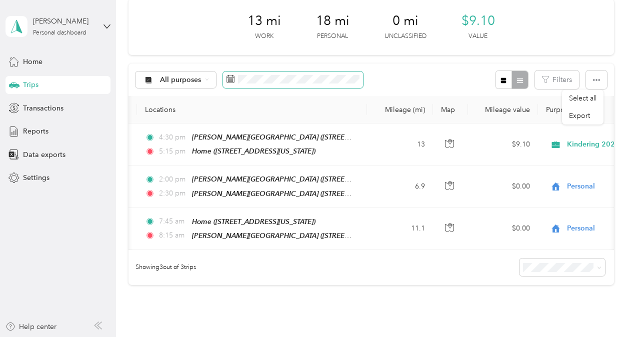
click at [253, 73] on span at bounding box center [293, 80] width 140 height 17
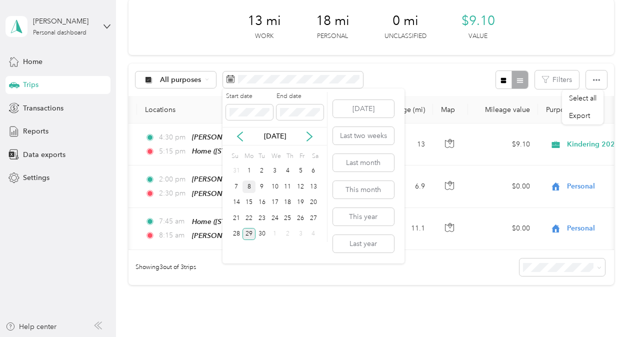
click at [250, 186] on div "8" at bounding box center [249, 187] width 13 height 13
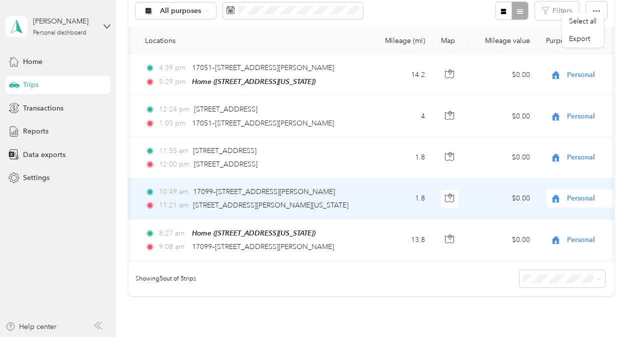
scroll to position [122, 0]
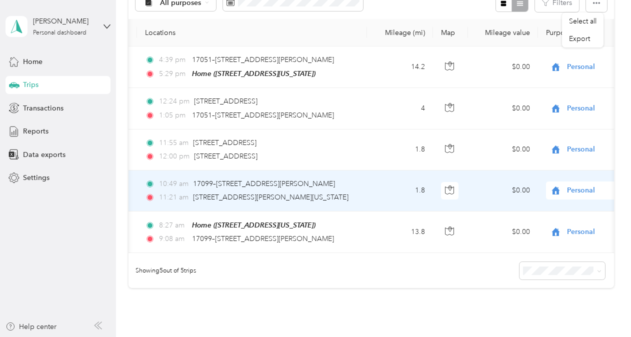
click at [374, 184] on td "1.8" at bounding box center [400, 191] width 66 height 41
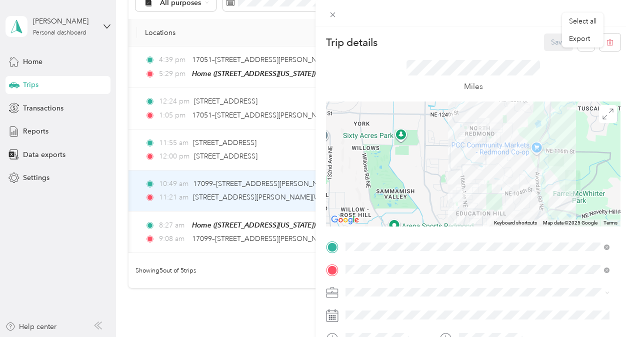
click at [498, 140] on div "[PERSON_NAME][GEOGRAPHIC_DATA] [STREET_ADDRESS][US_STATE]" at bounding box center [432, 129] width 134 height 21
click at [458, 22] on div at bounding box center [474, 13] width 316 height 27
click at [327, 11] on span at bounding box center [333, 15] width 14 height 14
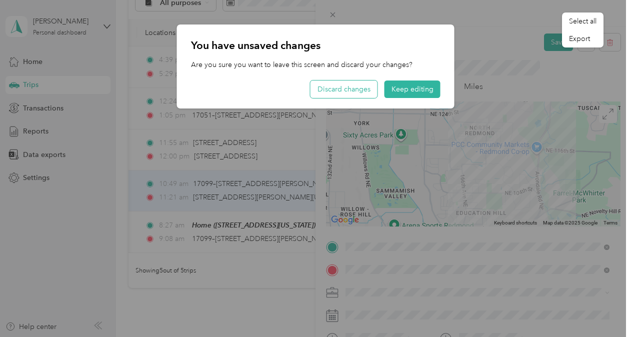
click at [347, 88] on button "Discard changes" at bounding box center [344, 90] width 67 height 18
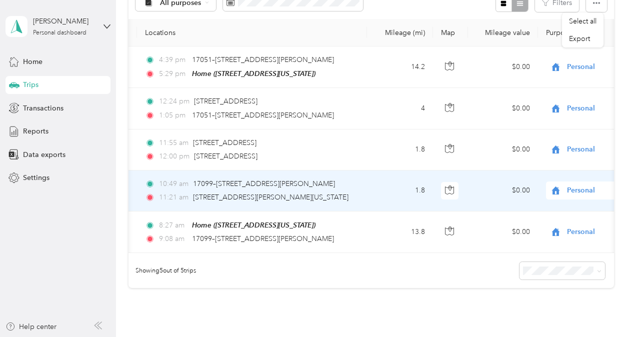
click at [375, 193] on td "1.8" at bounding box center [400, 191] width 66 height 41
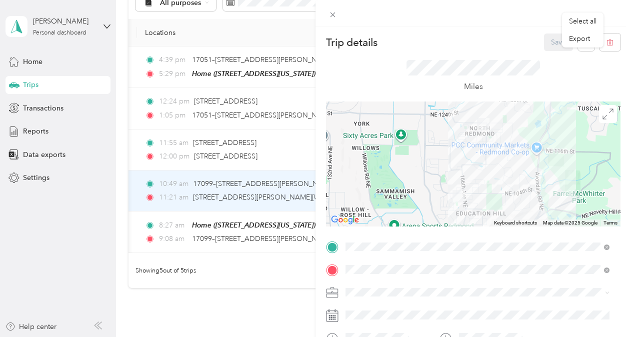
click at [458, 142] on div "[PERSON_NAME][GEOGRAPHIC_DATA] [STREET_ADDRESS][US_STATE]" at bounding box center [432, 132] width 134 height 21
click at [547, 39] on button "Save" at bounding box center [558, 43] width 29 height 18
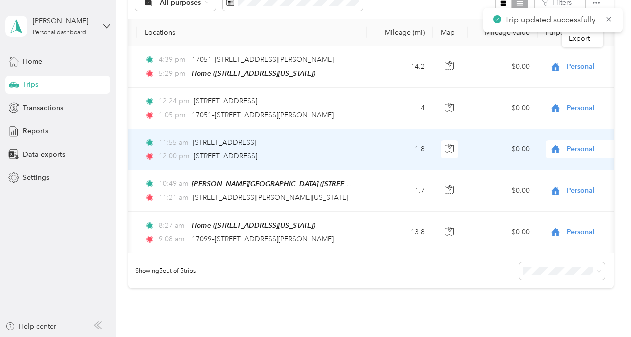
click at [385, 162] on td "1.8" at bounding box center [400, 150] width 66 height 41
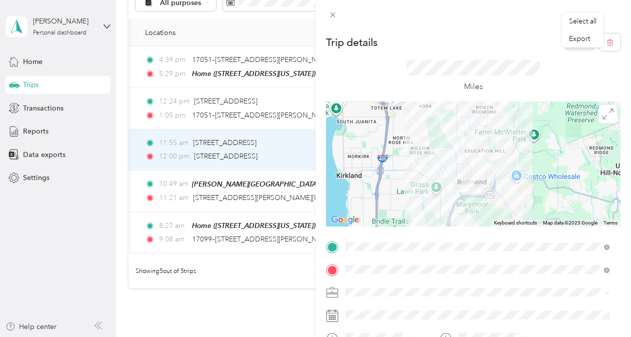
click at [450, 166] on div "[GEOGRAPHIC_DATA][US_STATE] [STREET_ADDRESS][US_STATE]" at bounding box center [421, 156] width 113 height 21
click at [470, 38] on div "Trip details Save" at bounding box center [473, 43] width 295 height 18
click at [572, 48] on button "Save" at bounding box center [580, 43] width 29 height 18
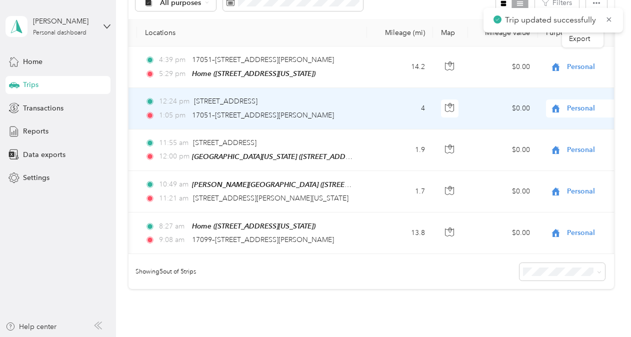
click at [383, 116] on td "4" at bounding box center [400, 108] width 66 height 41
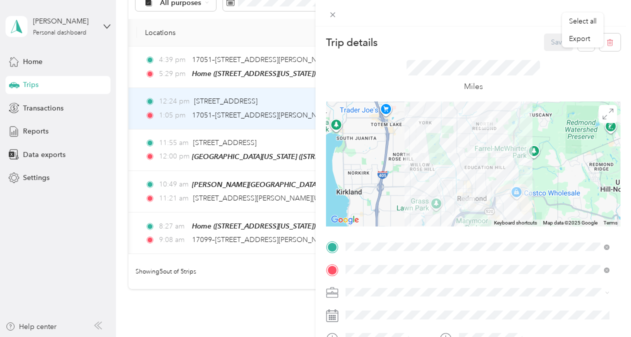
click at [454, 135] on div "[GEOGRAPHIC_DATA][US_STATE] [STREET_ADDRESS][US_STATE]" at bounding box center [421, 129] width 113 height 21
click at [466, 152] on div "[PERSON_NAME][GEOGRAPHIC_DATA] [STREET_ADDRESS][US_STATE]" at bounding box center [432, 154] width 134 height 21
click at [552, 45] on button "Save" at bounding box center [558, 43] width 29 height 18
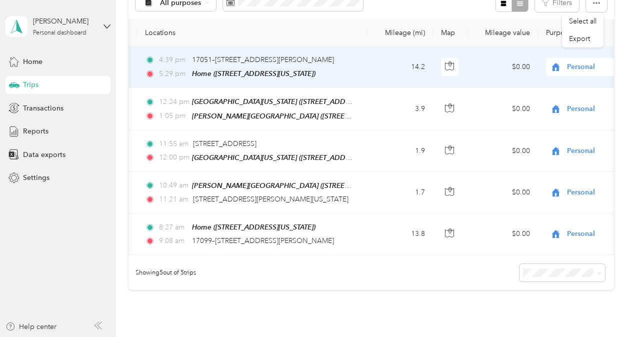
click at [316, 68] on div "Home ([STREET_ADDRESS][US_STATE])" at bounding box center [254, 74] width 124 height 12
click at [367, 78] on td "14.2" at bounding box center [400, 68] width 66 height 42
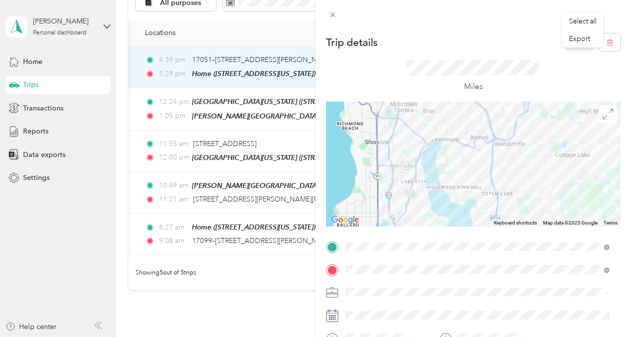
click at [459, 136] on span "[STREET_ADDRESS][US_STATE]" at bounding box center [415, 134] width 100 height 9
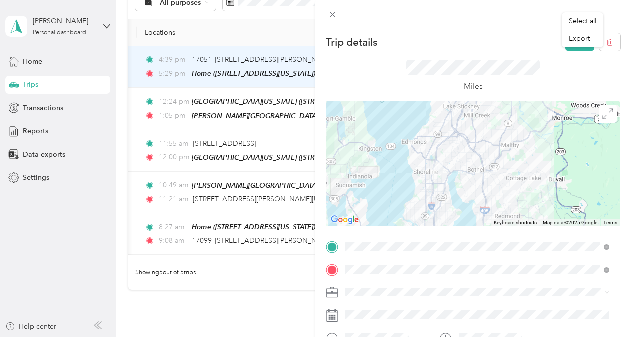
click at [521, 25] on div at bounding box center [474, 13] width 316 height 27
click at [456, 174] on div at bounding box center [473, 164] width 295 height 125
click at [336, 10] on span at bounding box center [333, 15] width 14 height 14
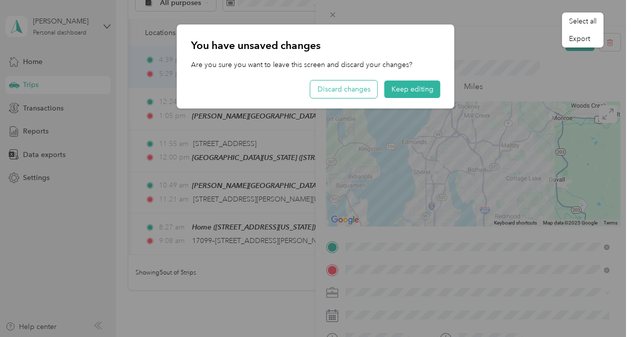
click at [362, 96] on button "Discard changes" at bounding box center [344, 90] width 67 height 18
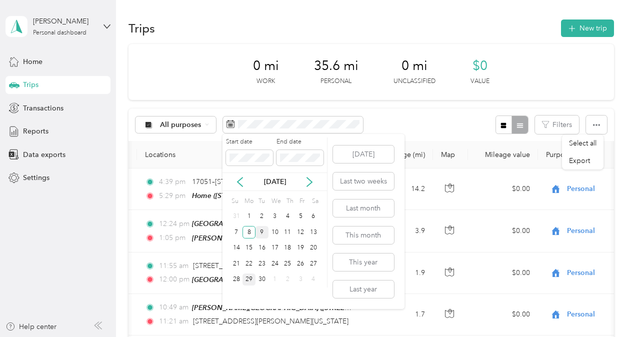
click at [262, 234] on div "9" at bounding box center [262, 232] width 13 height 13
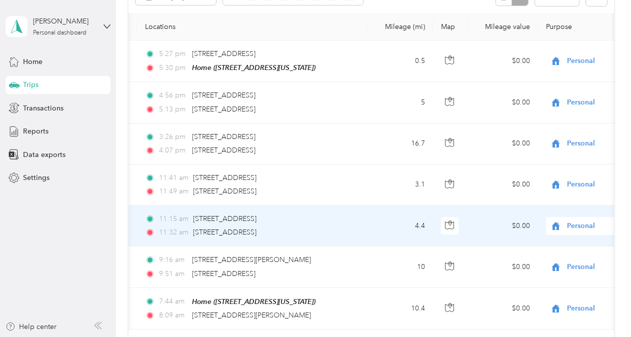
scroll to position [184, 0]
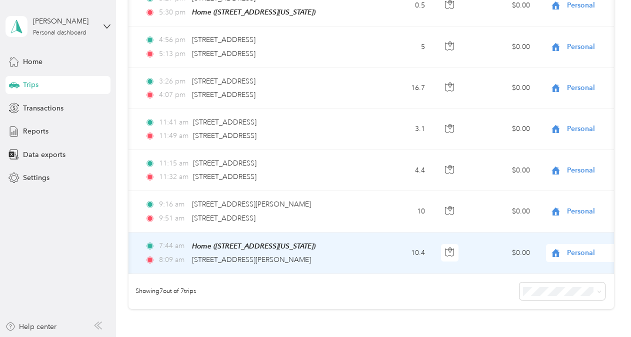
click at [371, 245] on td "10.4" at bounding box center [400, 254] width 66 height 42
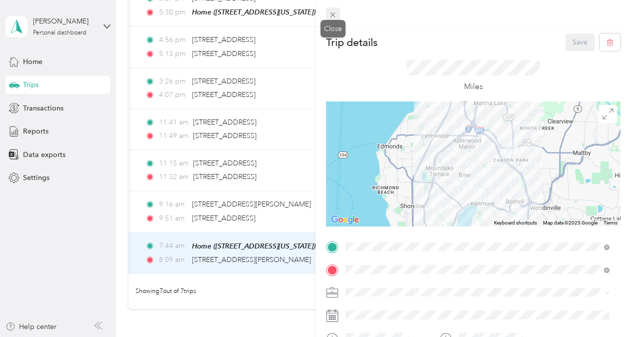
click at [334, 13] on icon at bounding box center [333, 15] width 9 height 9
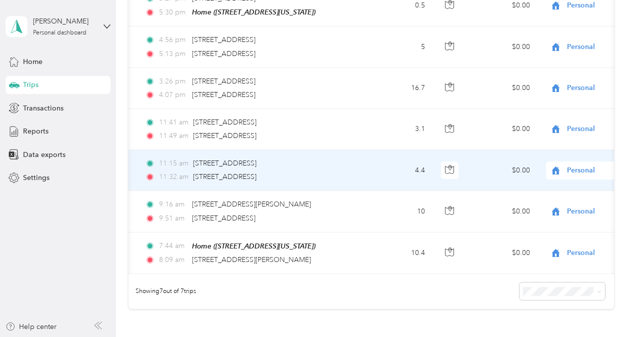
click at [365, 170] on td "11:15 am [STREET_ADDRESS] 11:32 am [STREET_ADDRESS]" at bounding box center [252, 170] width 230 height 41
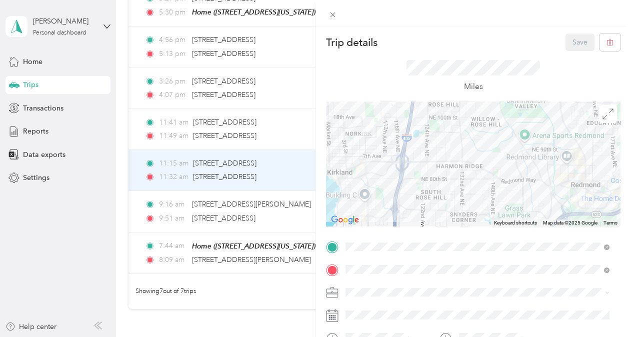
click at [448, 135] on div "[PERSON_NAME][GEOGRAPHIC_DATA] [STREET_ADDRESS][US_STATE]" at bounding box center [432, 134] width 134 height 21
click at [452, 162] on div "[GEOGRAPHIC_DATA][US_STATE] [STREET_ADDRESS][US_STATE]" at bounding box center [421, 157] width 113 height 21
click at [571, 44] on button "Save" at bounding box center [580, 43] width 29 height 18
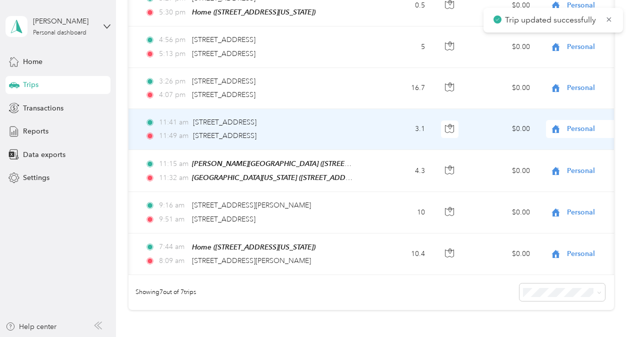
click at [395, 121] on td "3.1" at bounding box center [400, 129] width 66 height 41
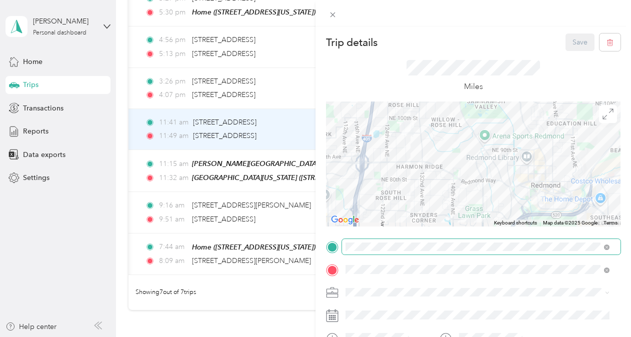
click at [431, 252] on span at bounding box center [481, 247] width 279 height 16
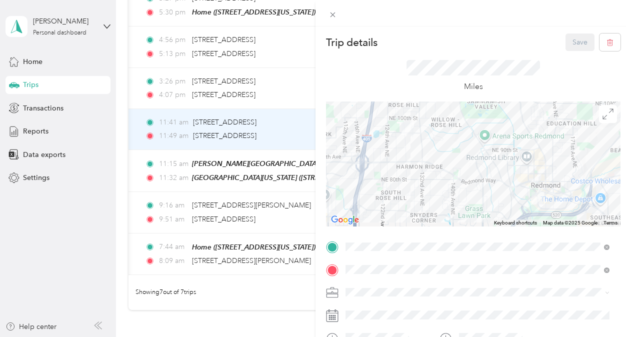
click at [435, 141] on div "[GEOGRAPHIC_DATA][US_STATE] [STREET_ADDRESS][US_STATE]" at bounding box center [421, 134] width 113 height 21
click at [437, 161] on div "[PERSON_NAME][GEOGRAPHIC_DATA] [STREET_ADDRESS][US_STATE]" at bounding box center [432, 157] width 134 height 21
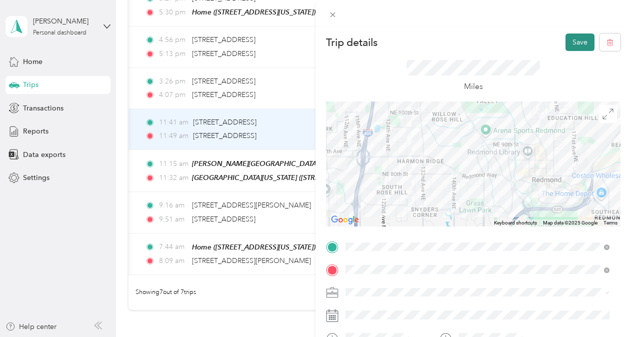
click at [578, 46] on button "Save" at bounding box center [580, 43] width 29 height 18
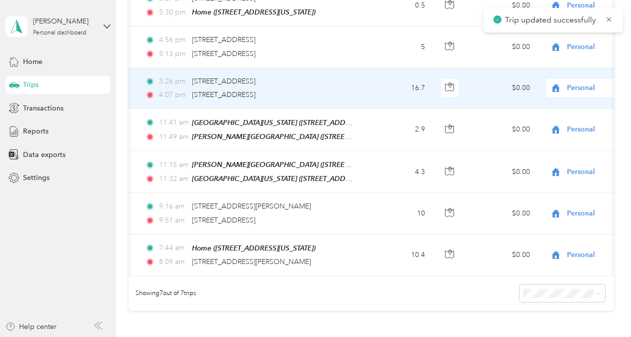
click at [363, 93] on td "3:26 pm [STREET_ADDRESS] 4:07 pm [STREET_ADDRESS]" at bounding box center [252, 88] width 230 height 41
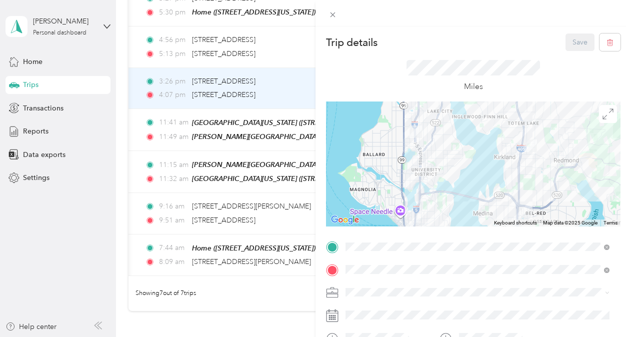
click at [447, 136] on span "[STREET_ADDRESS][US_STATE]" at bounding box center [415, 140] width 100 height 9
click at [566, 40] on button "Save" at bounding box center [580, 43] width 29 height 18
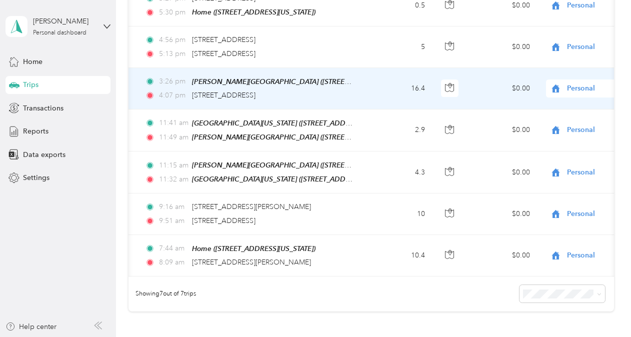
click at [328, 78] on span "[PERSON_NAME][GEOGRAPHIC_DATA] ([STREET_ADDRESS][US_STATE])" at bounding box center [307, 82] width 231 height 9
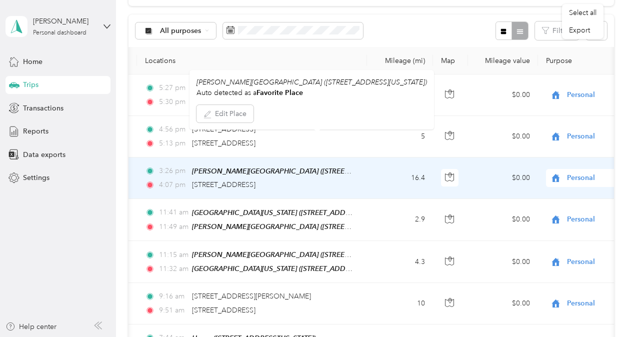
scroll to position [93, 0]
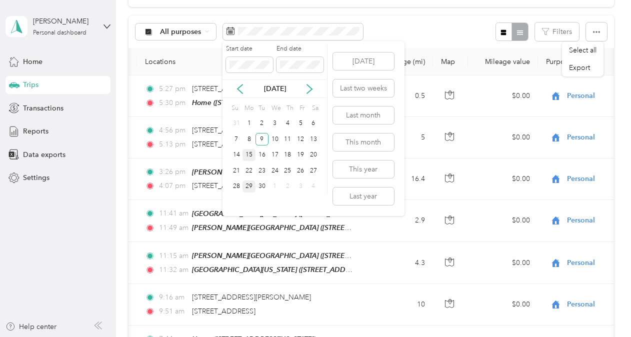
click at [251, 156] on div "15" at bounding box center [249, 155] width 13 height 13
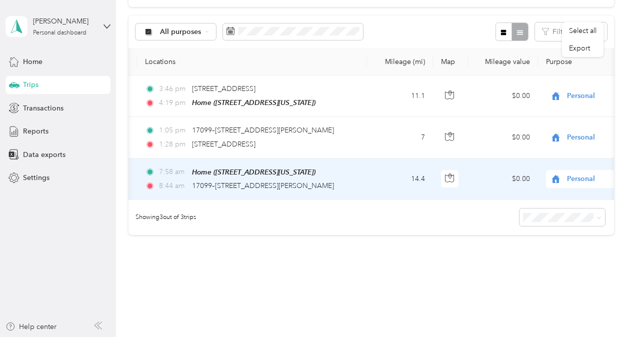
scroll to position [119, 0]
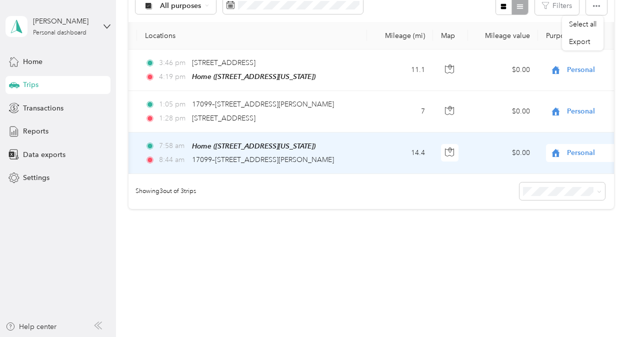
click at [375, 158] on td "14.4" at bounding box center [400, 154] width 66 height 42
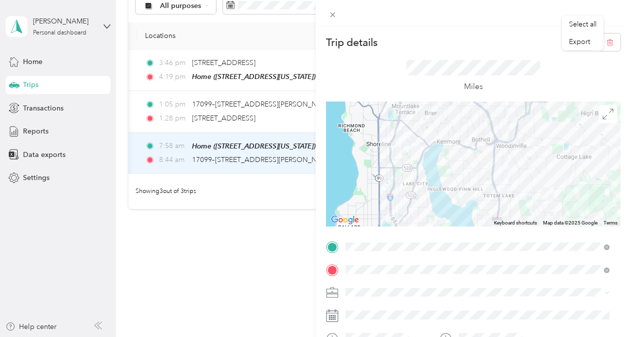
click at [436, 167] on div "[PERSON_NAME][GEOGRAPHIC_DATA] [STREET_ADDRESS][US_STATE]" at bounding box center [432, 157] width 134 height 21
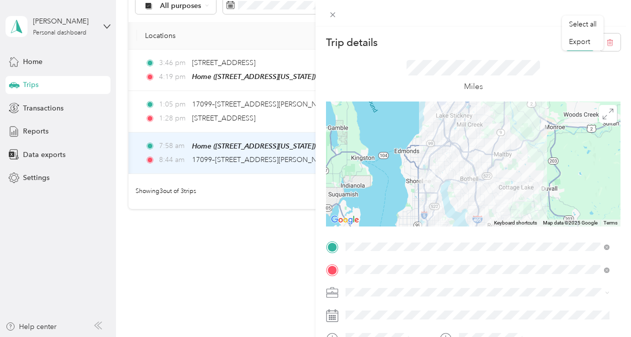
drag, startPoint x: 468, startPoint y: 146, endPoint x: 460, endPoint y: 148, distance: 7.8
click at [460, 148] on div at bounding box center [473, 164] width 295 height 125
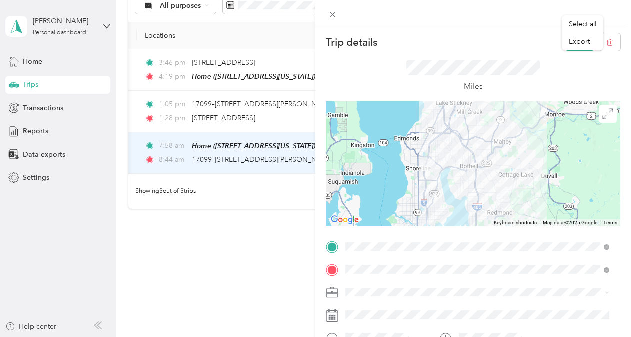
click at [528, 42] on div "Trip details Save" at bounding box center [473, 43] width 295 height 18
click at [332, 16] on icon at bounding box center [333, 15] width 5 height 5
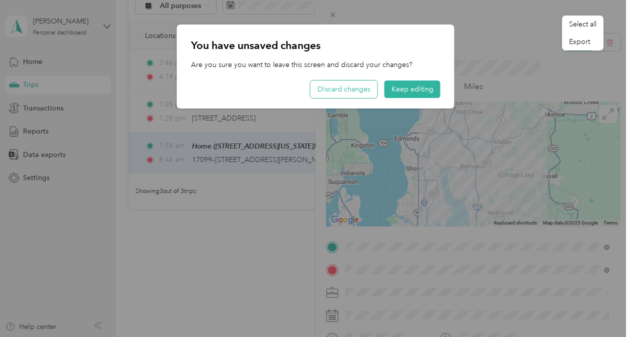
click at [356, 89] on button "Discard changes" at bounding box center [344, 90] width 67 height 18
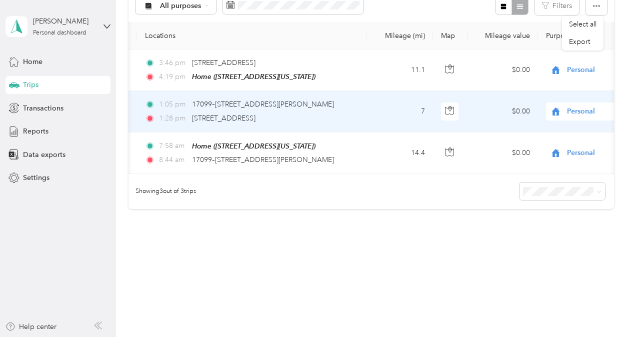
click at [333, 117] on div "1:28 pm [STREET_ADDRESS]" at bounding box center [250, 118] width 210 height 11
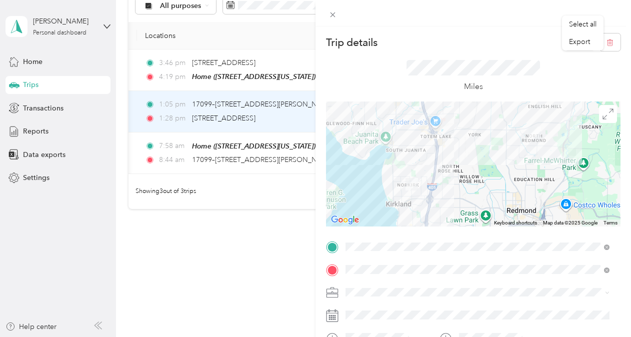
click at [463, 134] on div "[PERSON_NAME][GEOGRAPHIC_DATA] [STREET_ADDRESS][US_STATE]" at bounding box center [432, 134] width 134 height 21
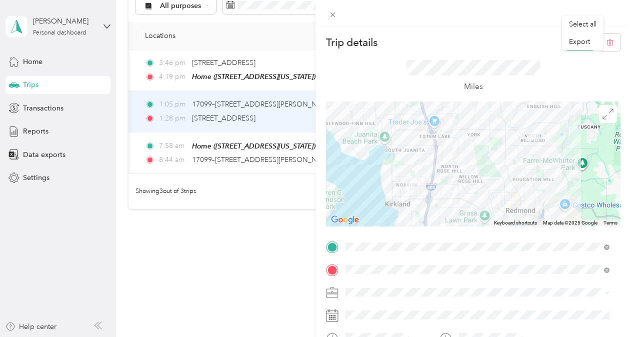
click at [246, 308] on div "Trip details Save This trip cannot be edited because it is either under review,…" at bounding box center [315, 168] width 631 height 337
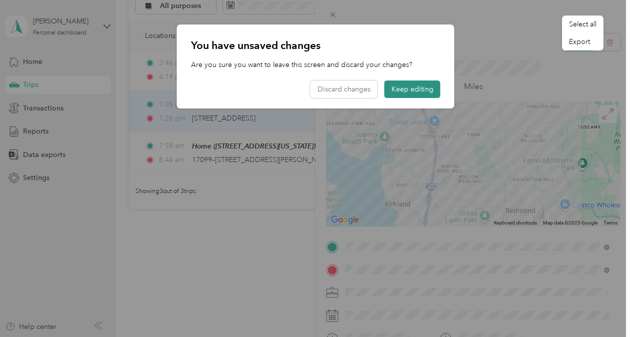
click at [408, 85] on button "Keep editing" at bounding box center [413, 90] width 56 height 18
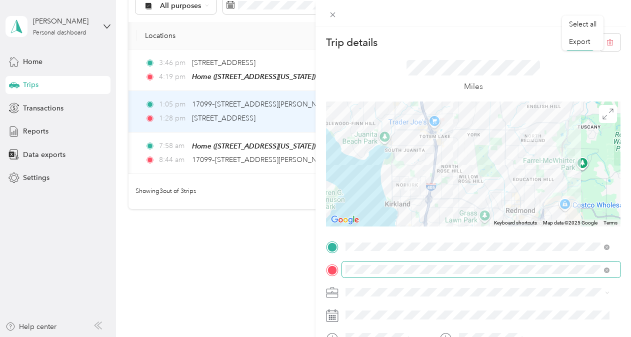
click at [450, 262] on span at bounding box center [481, 270] width 279 height 16
click at [453, 161] on span "[STREET_ADDRESS][US_STATE]" at bounding box center [415, 163] width 100 height 9
click at [552, 52] on div "Miles" at bounding box center [473, 76] width 295 height 51
click at [566, 45] on button "Save" at bounding box center [580, 43] width 29 height 18
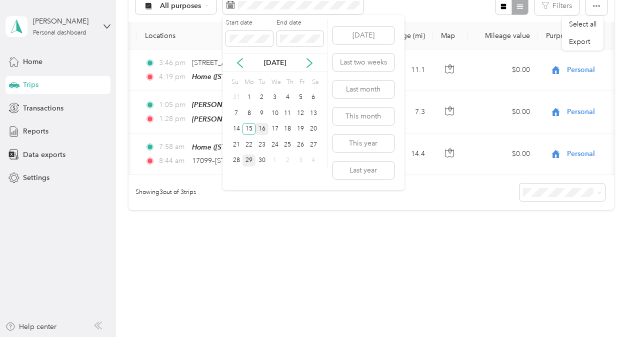
click at [263, 130] on div "16" at bounding box center [262, 129] width 13 height 13
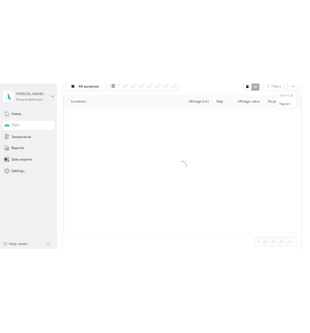
scroll to position [94, 0]
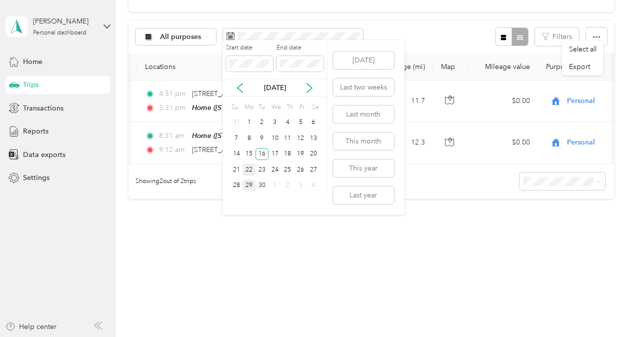
click at [248, 166] on div "22" at bounding box center [249, 170] width 13 height 13
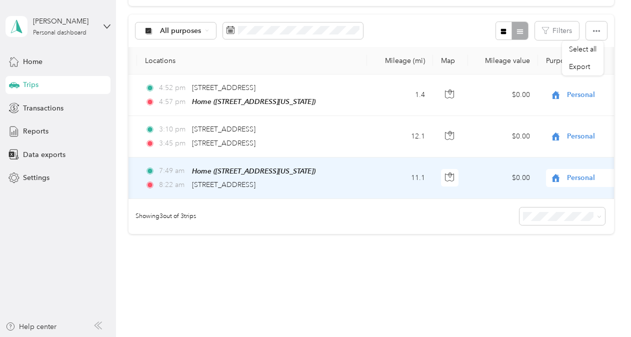
click at [337, 184] on div "8:22 am [STREET_ADDRESS]" at bounding box center [250, 185] width 210 height 11
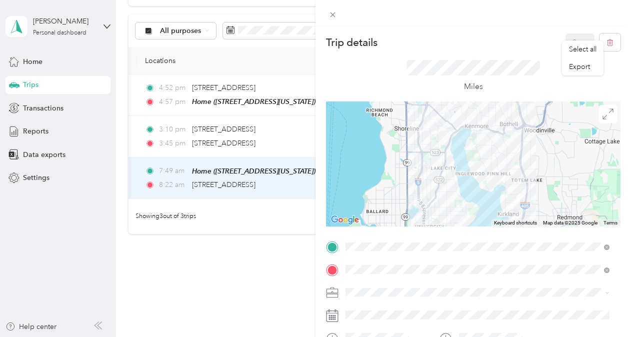
click at [423, 164] on div "[PERSON_NAME][GEOGRAPHIC_DATA] [STREET_ADDRESS][US_STATE]" at bounding box center [477, 153] width 257 height 25
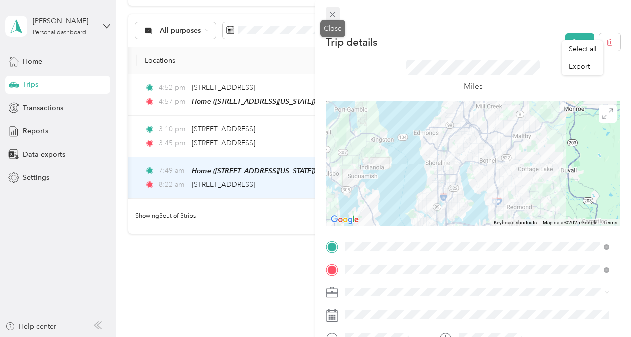
click at [332, 12] on icon at bounding box center [333, 15] width 9 height 9
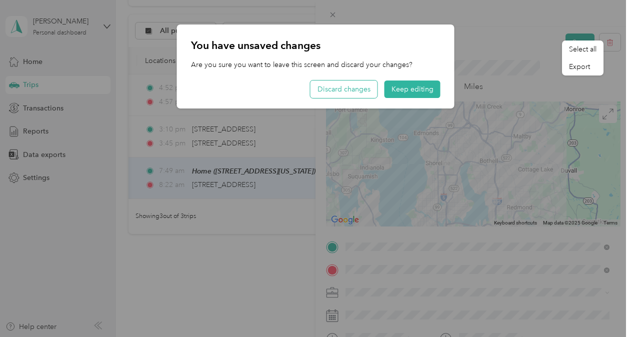
click at [356, 91] on button "Discard changes" at bounding box center [344, 90] width 67 height 18
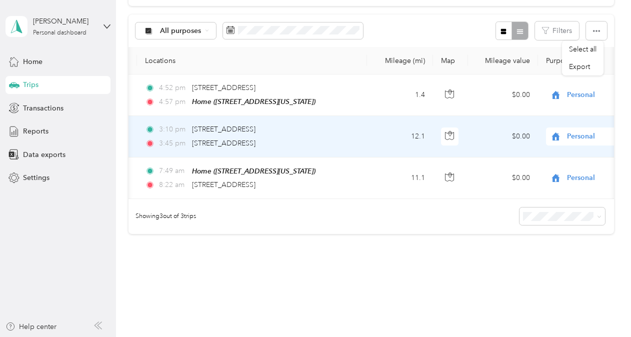
click at [321, 124] on div "3:10 pm [STREET_ADDRESS]" at bounding box center [250, 129] width 210 height 11
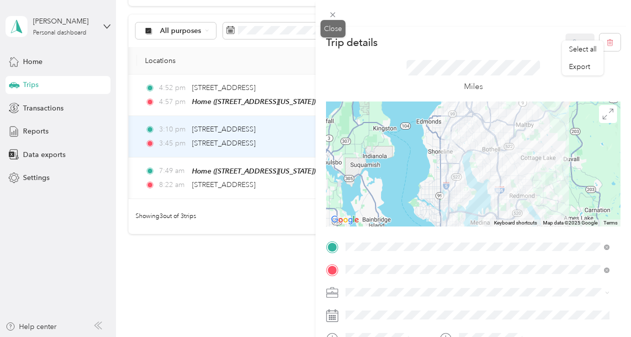
click at [334, 20] on div "Close" at bounding box center [333, 29] width 25 height 18
click at [332, 16] on icon at bounding box center [333, 15] width 5 height 5
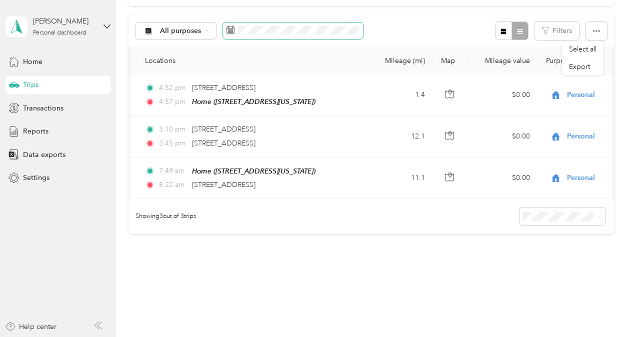
click at [275, 31] on span at bounding box center [293, 31] width 140 height 17
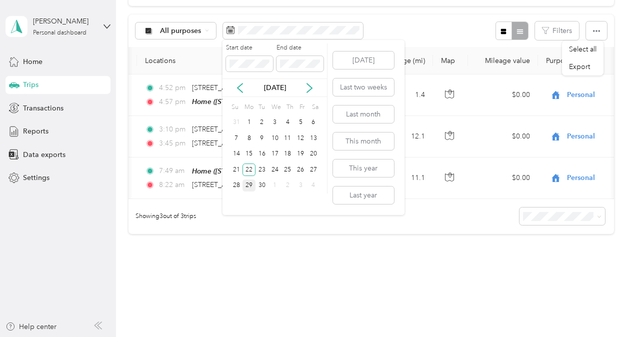
click at [250, 184] on div "29" at bounding box center [249, 186] width 13 height 13
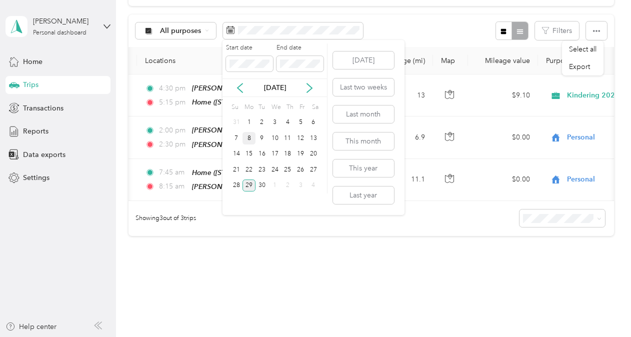
click at [249, 135] on div "8" at bounding box center [249, 138] width 13 height 13
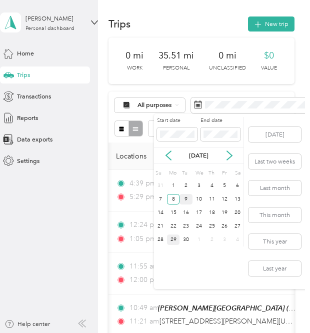
click at [186, 204] on div "9" at bounding box center [186, 199] width 13 height 11
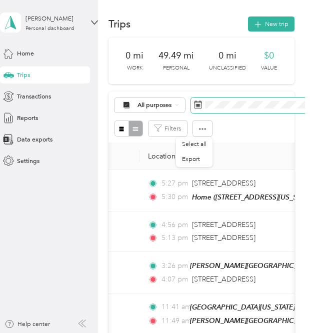
click at [227, 109] on span at bounding box center [251, 106] width 120 height 16
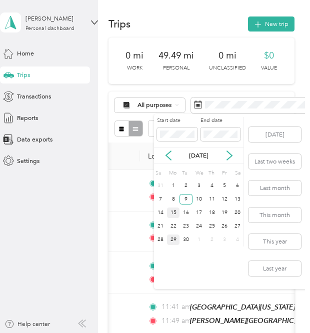
click at [174, 209] on div "15" at bounding box center [173, 213] width 13 height 11
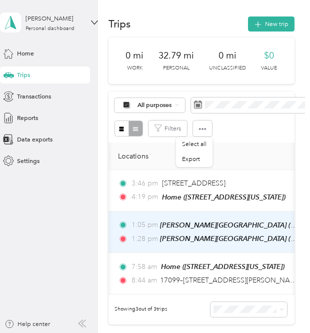
scroll to position [0, 91]
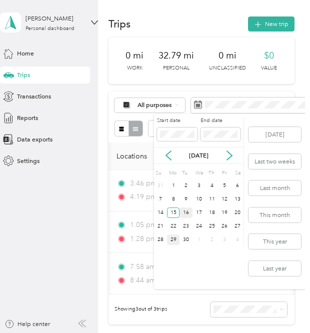
click at [189, 218] on div "16" at bounding box center [186, 213] width 13 height 11
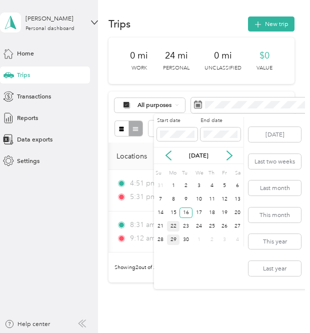
click at [173, 228] on div "22" at bounding box center [173, 226] width 13 height 11
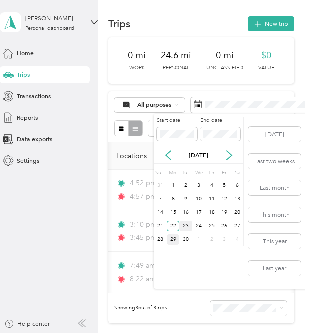
click at [186, 226] on div "23" at bounding box center [186, 226] width 13 height 11
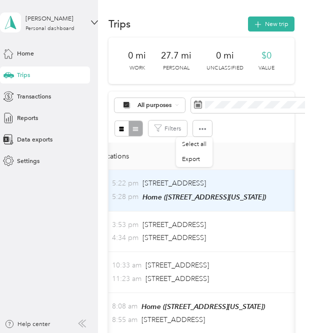
scroll to position [0, 105]
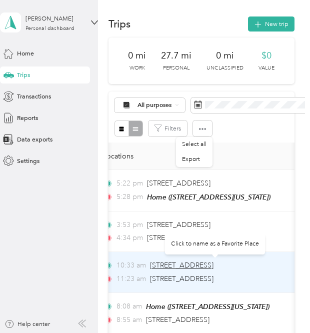
click at [214, 266] on span "[STREET_ADDRESS]" at bounding box center [182, 265] width 64 height 9
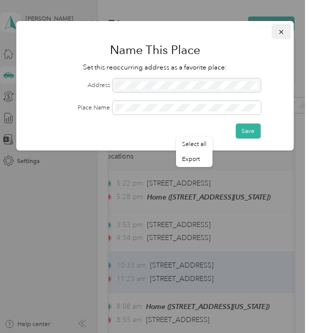
click at [279, 29] on icon "button" at bounding box center [281, 32] width 7 height 7
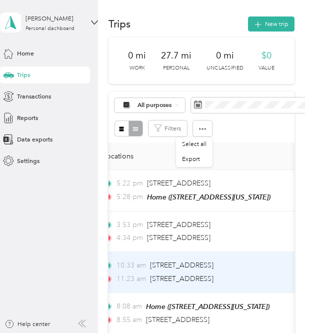
click at [275, 275] on div "11:23 am [STREET_ADDRESS]" at bounding box center [193, 279] width 180 height 11
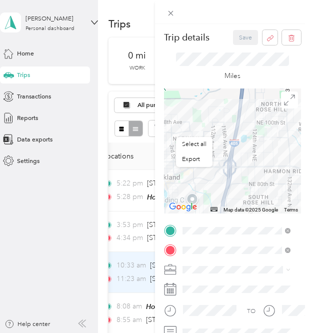
click at [247, 146] on span "[STREET_ADDRESS][US_STATE]" at bounding box center [243, 144] width 87 height 8
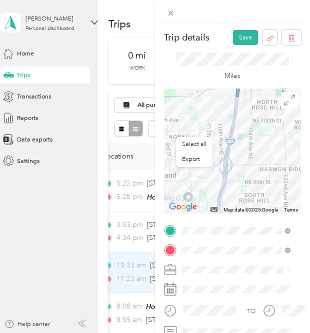
click at [262, 163] on span "[STREET_ADDRESS][US_STATE]" at bounding box center [243, 167] width 87 height 8
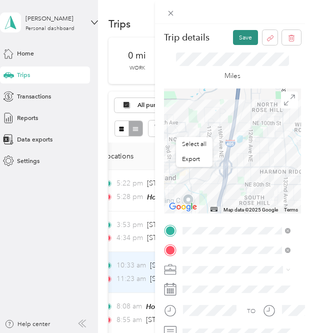
click at [235, 42] on button "Save" at bounding box center [245, 37] width 25 height 15
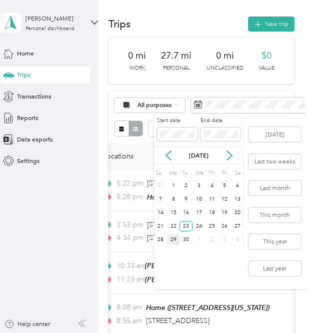
click at [173, 235] on div "29" at bounding box center [173, 240] width 13 height 11
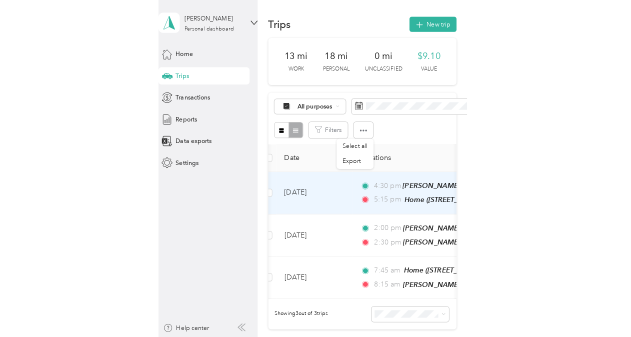
scroll to position [0, 7]
